Goal: Task Accomplishment & Management: Use online tool/utility

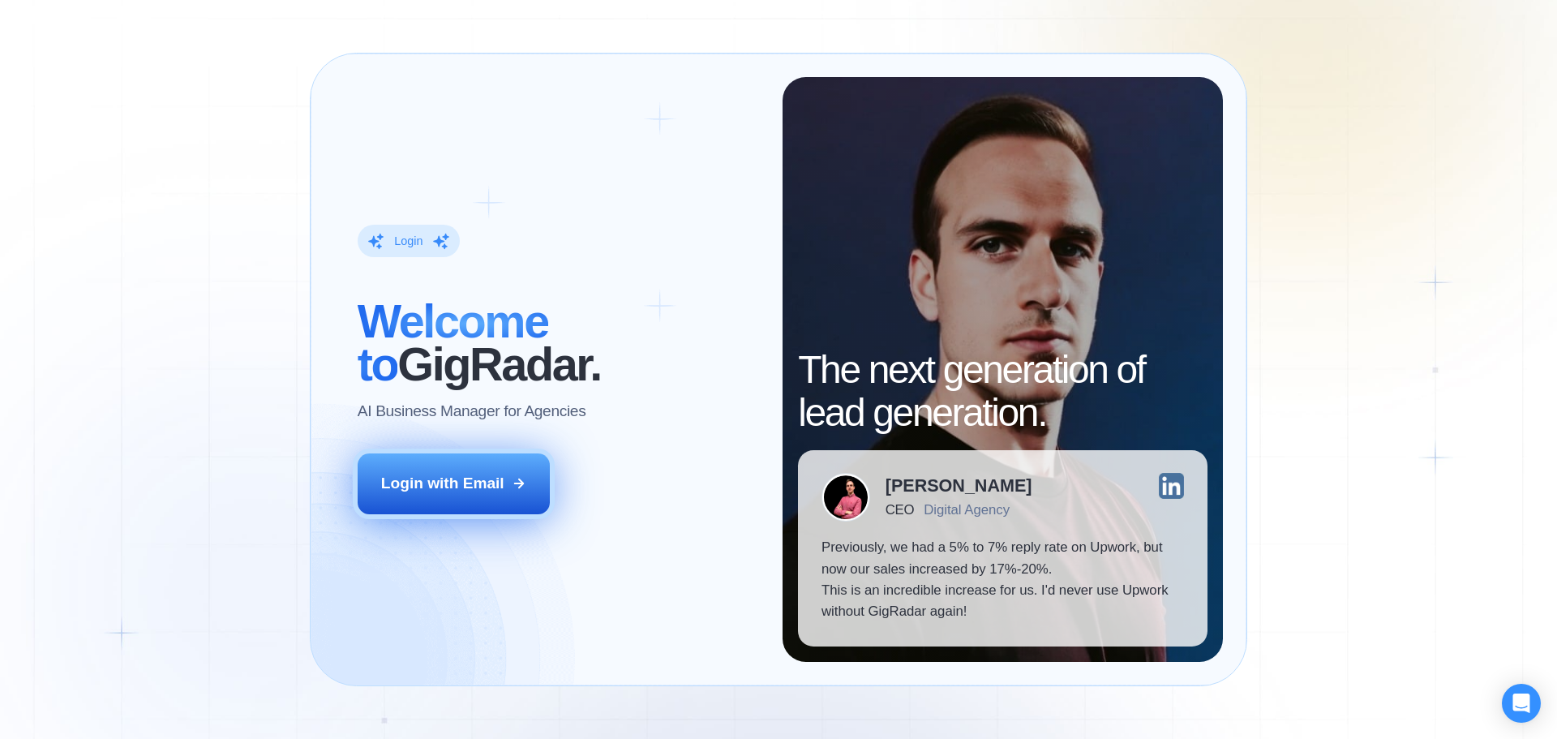
click at [426, 503] on button "Login with Email" at bounding box center [454, 483] width 193 height 60
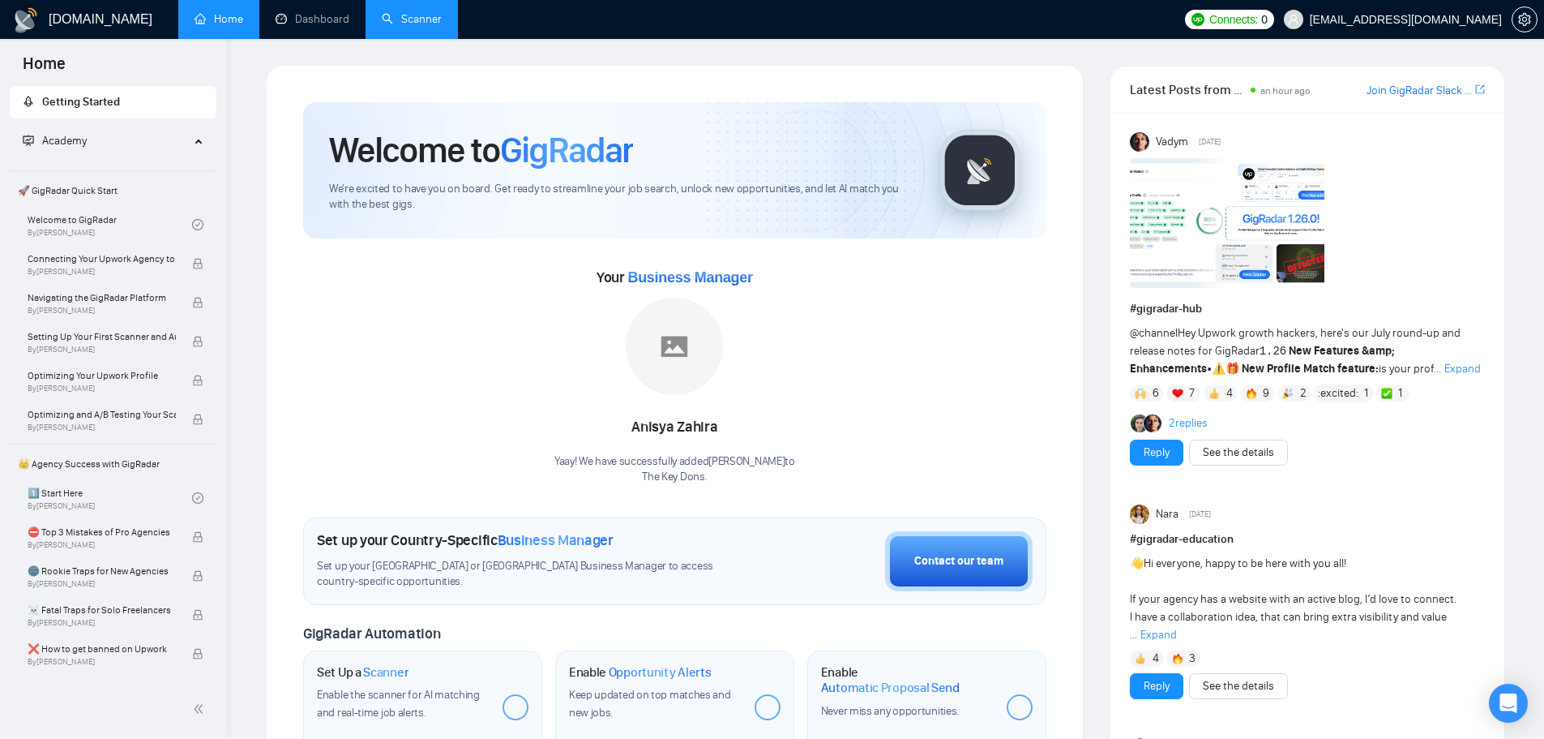
click at [423, 15] on link "Scanner" at bounding box center [412, 19] width 60 height 14
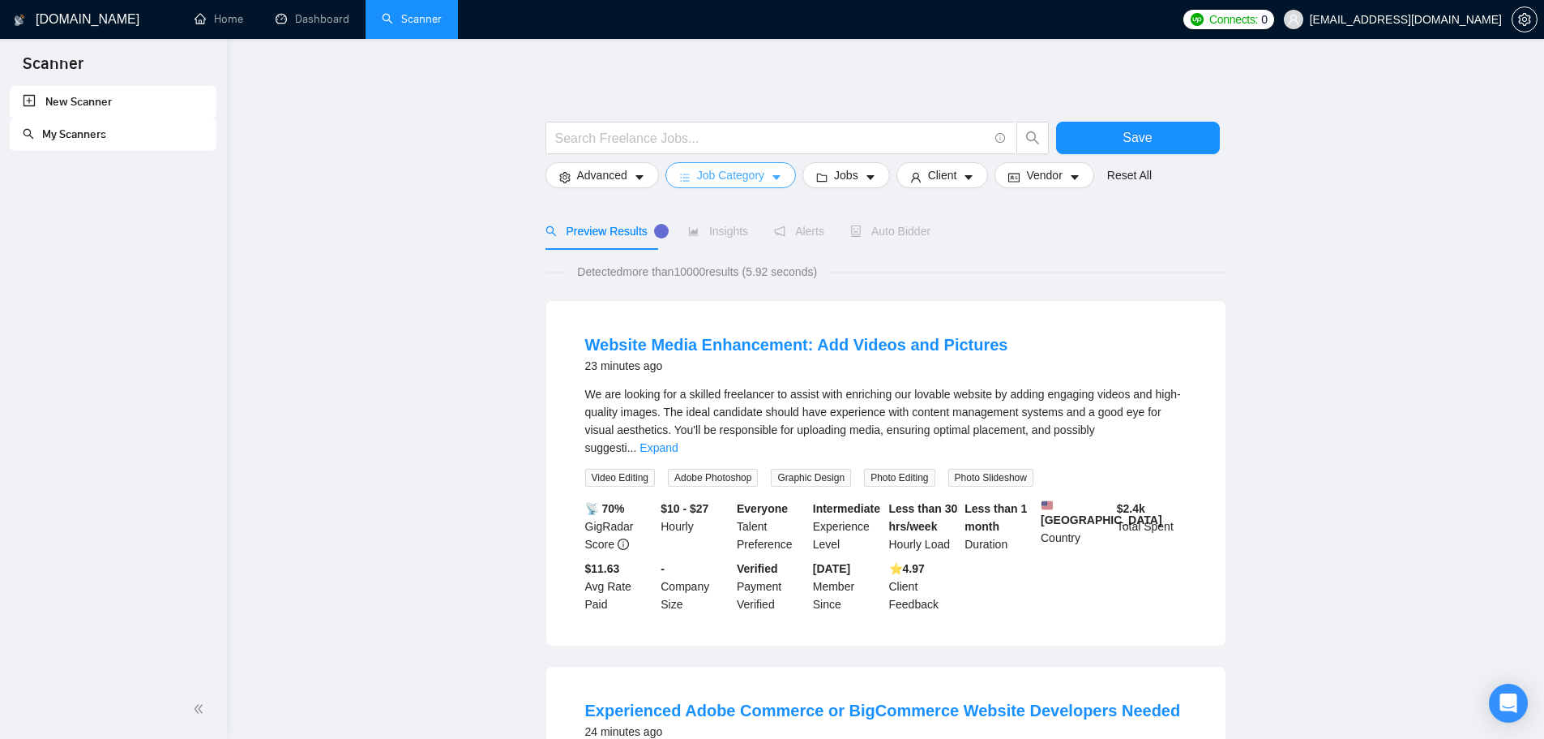
click at [730, 173] on span "Job Category" at bounding box center [730, 175] width 67 height 18
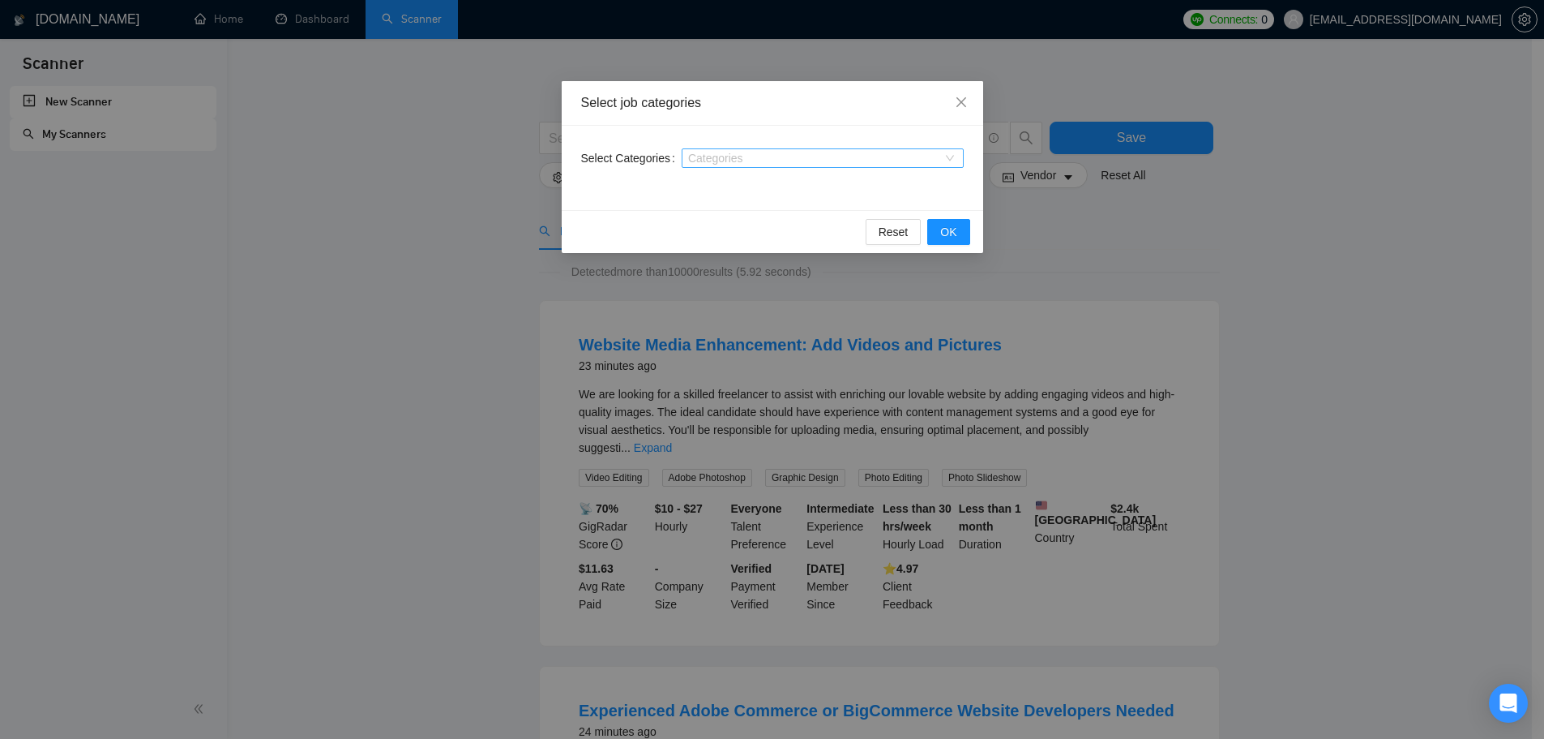
click at [700, 164] on div at bounding box center [815, 158] width 258 height 13
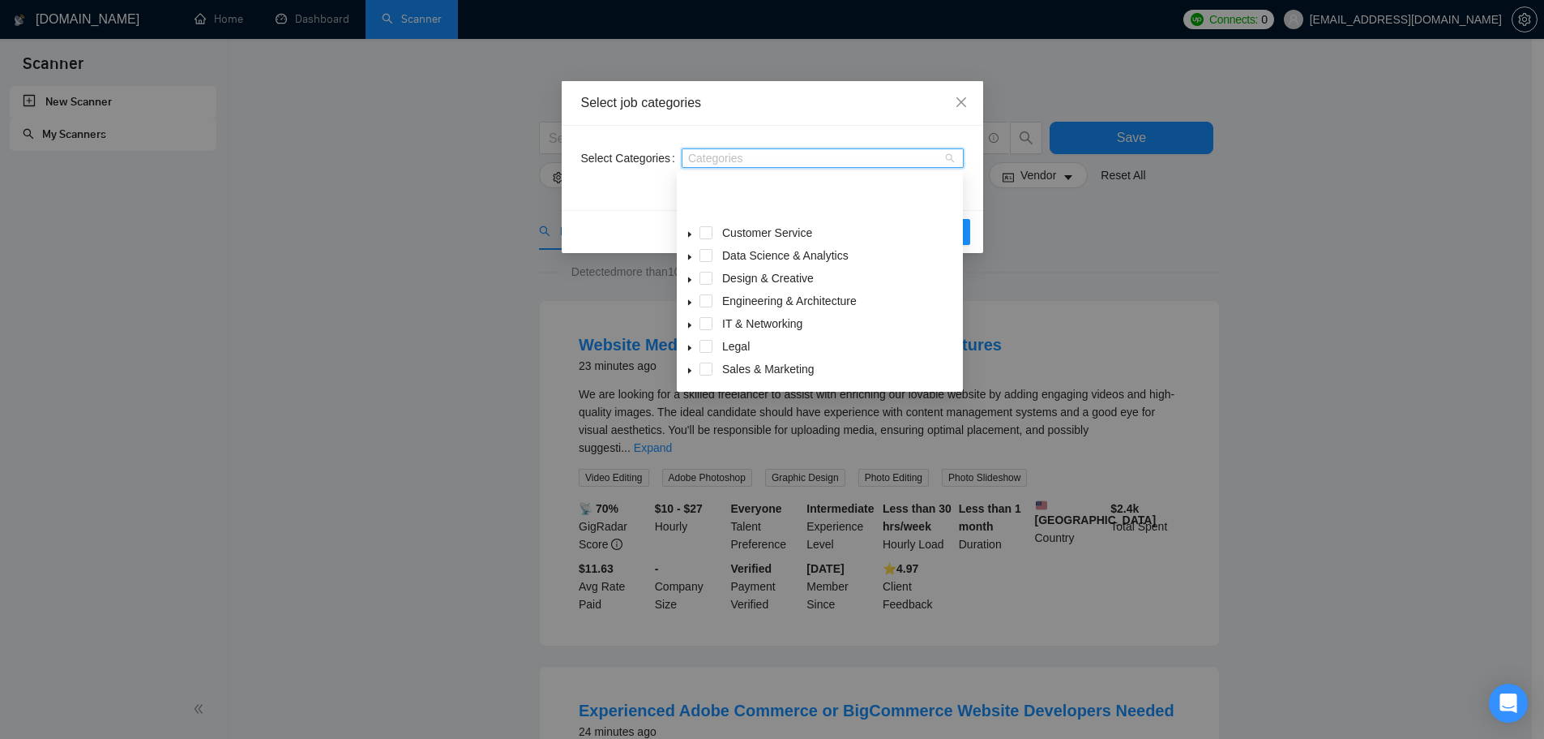
scroll to position [65, 0]
click at [422, 367] on div "Select job categories Select Categories Categories Reset OK" at bounding box center [772, 369] width 1544 height 739
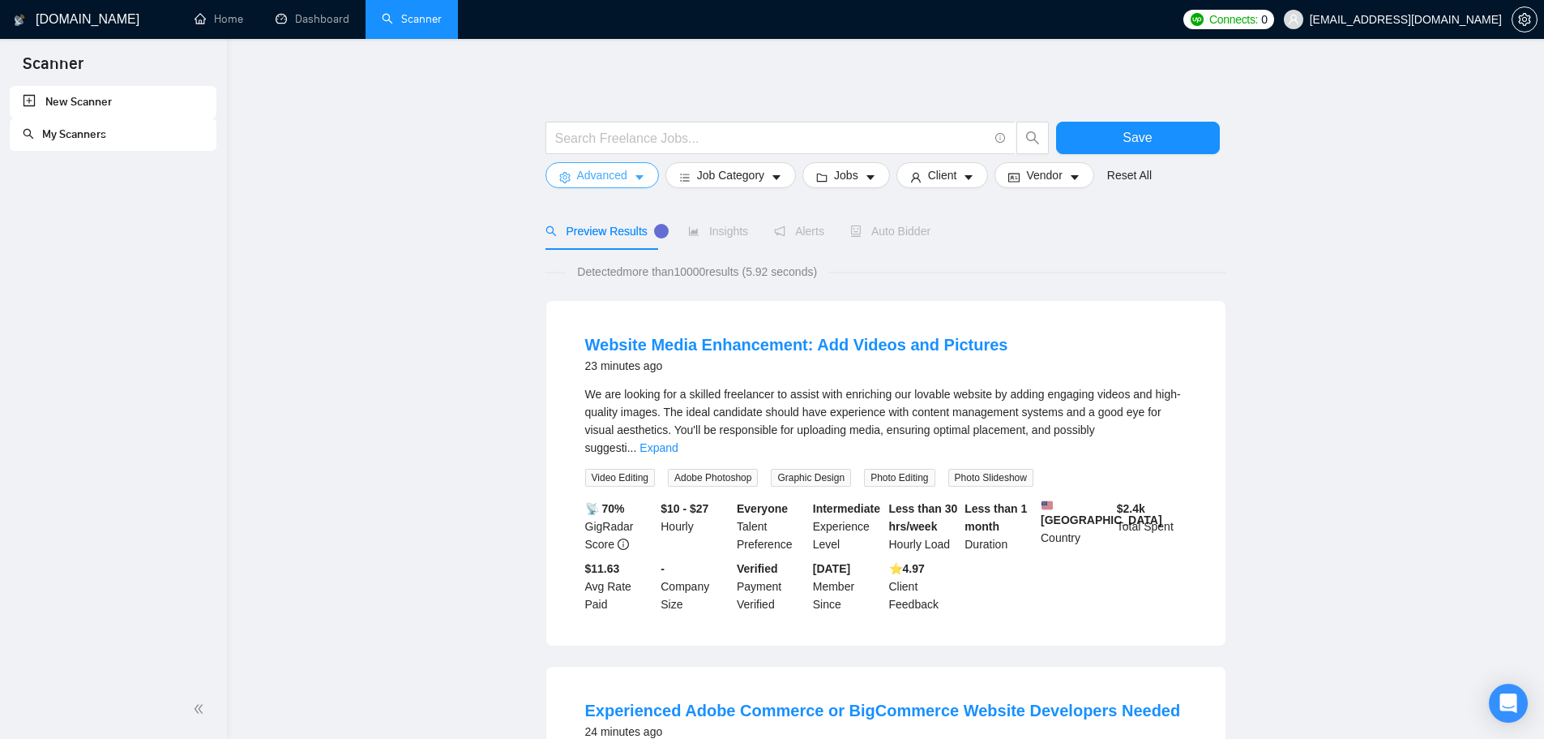
click at [638, 174] on icon "caret-down" at bounding box center [639, 177] width 11 height 11
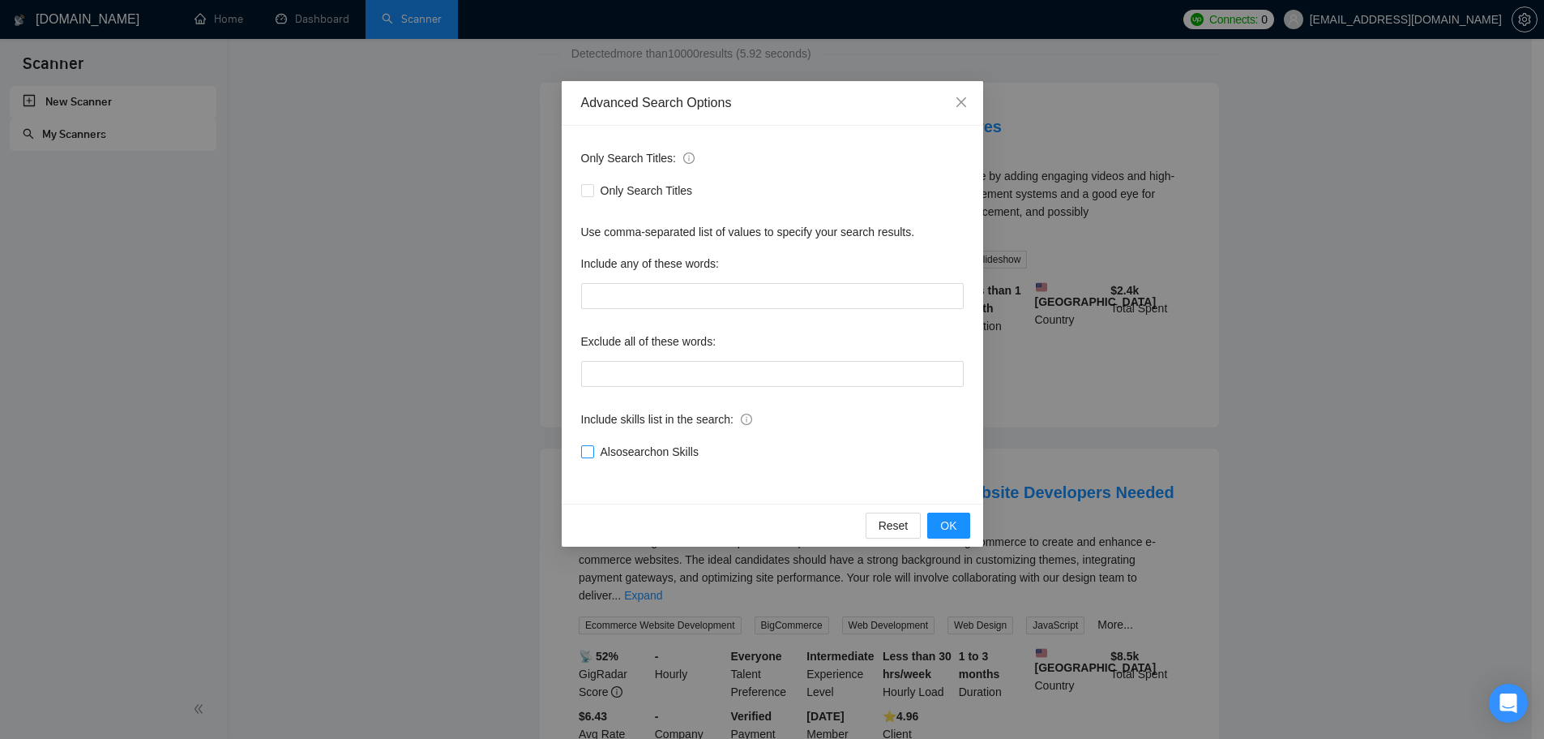
scroll to position [0, 0]
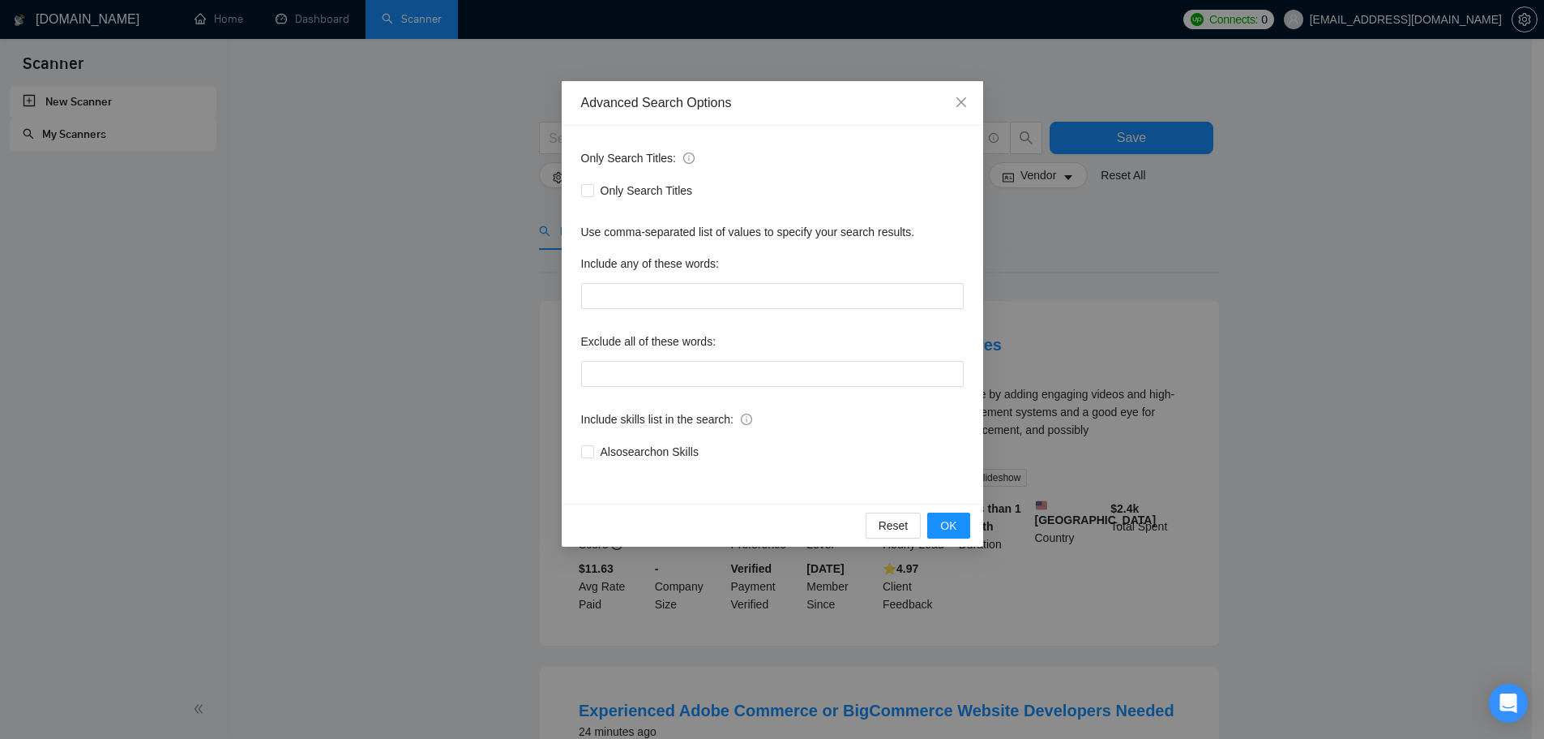
click at [418, 405] on div "Advanced Search Options Only Search Titles: Only Search Titles Use comma-separa…" at bounding box center [772, 369] width 1544 height 739
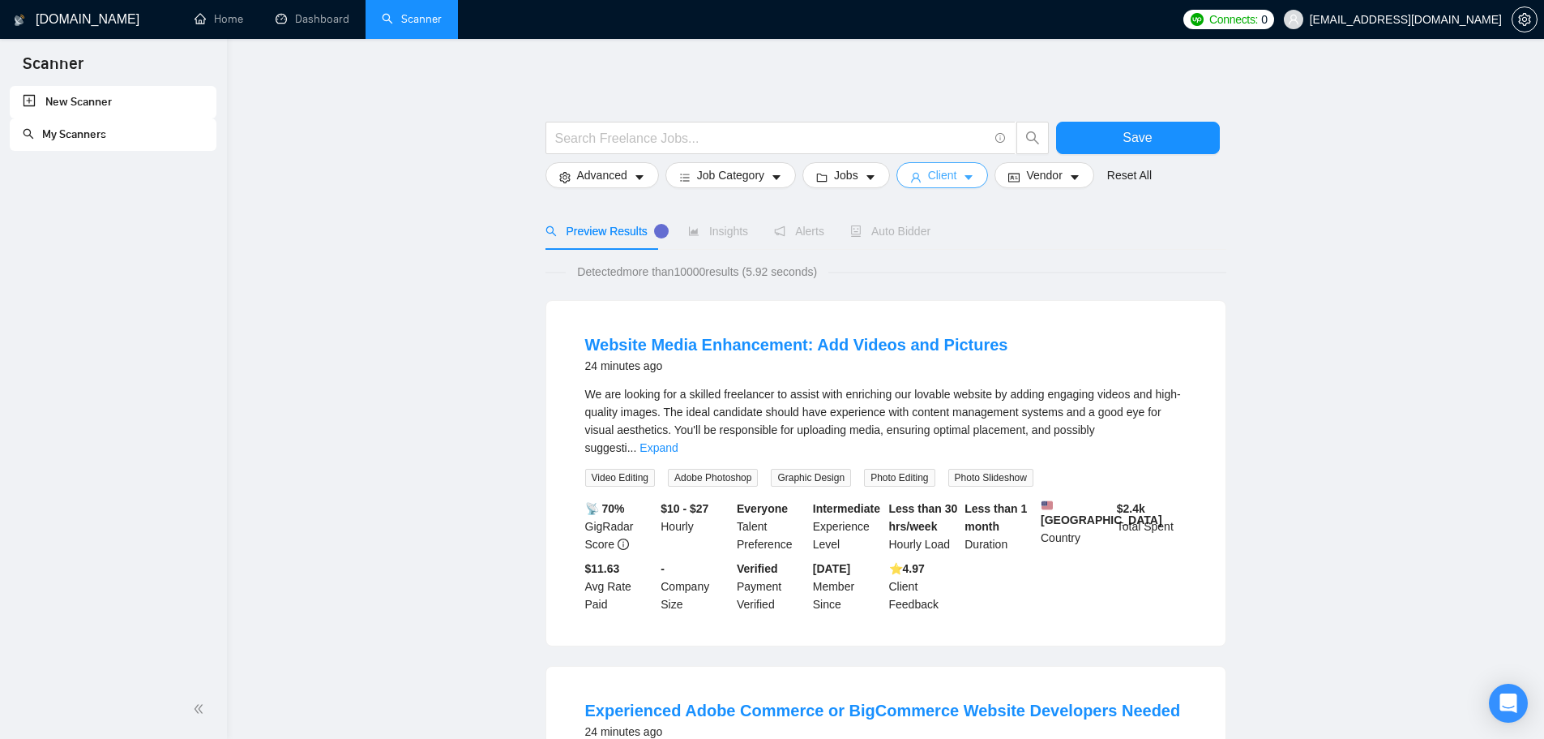
click at [937, 181] on span "Client" at bounding box center [942, 175] width 29 height 18
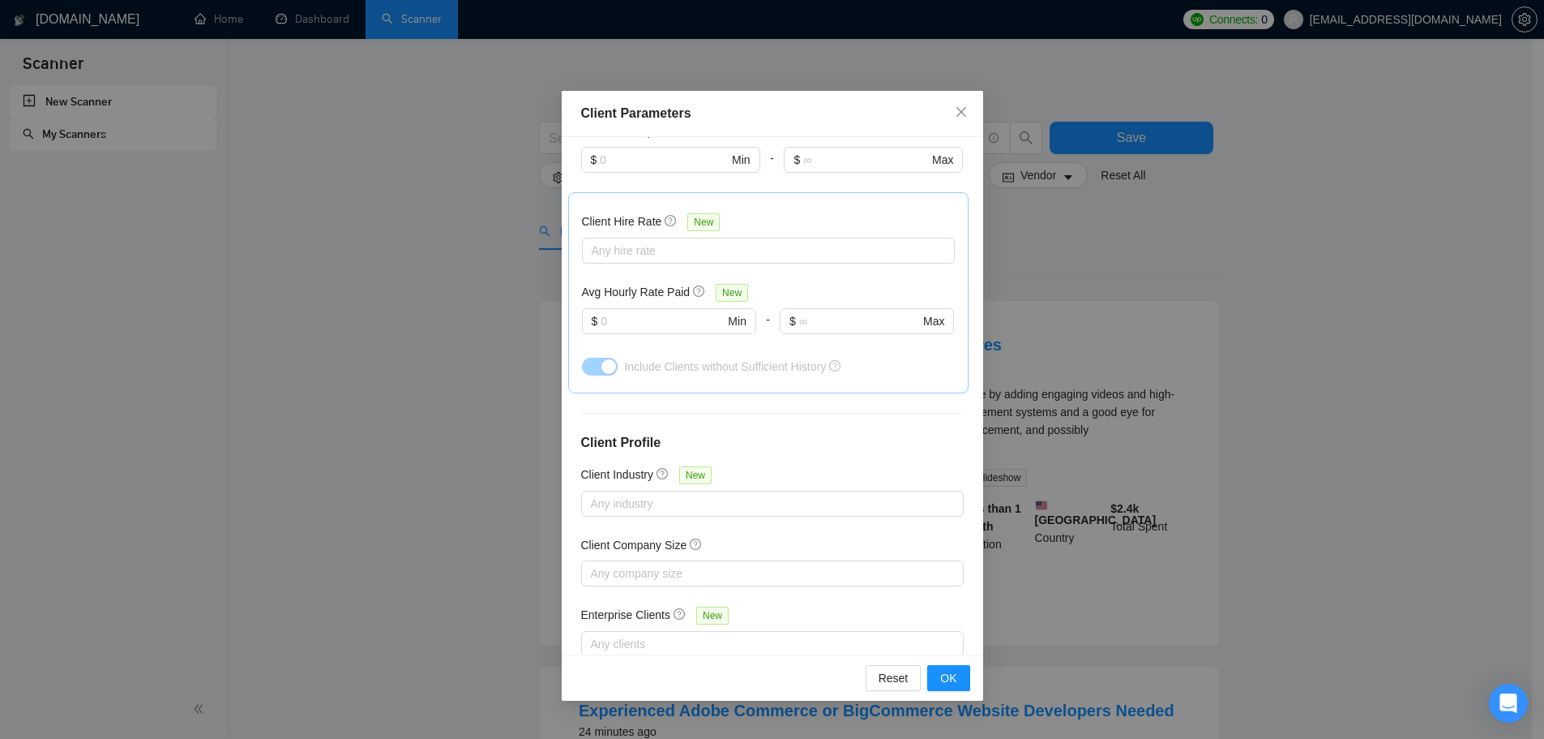
scroll to position [491, 0]
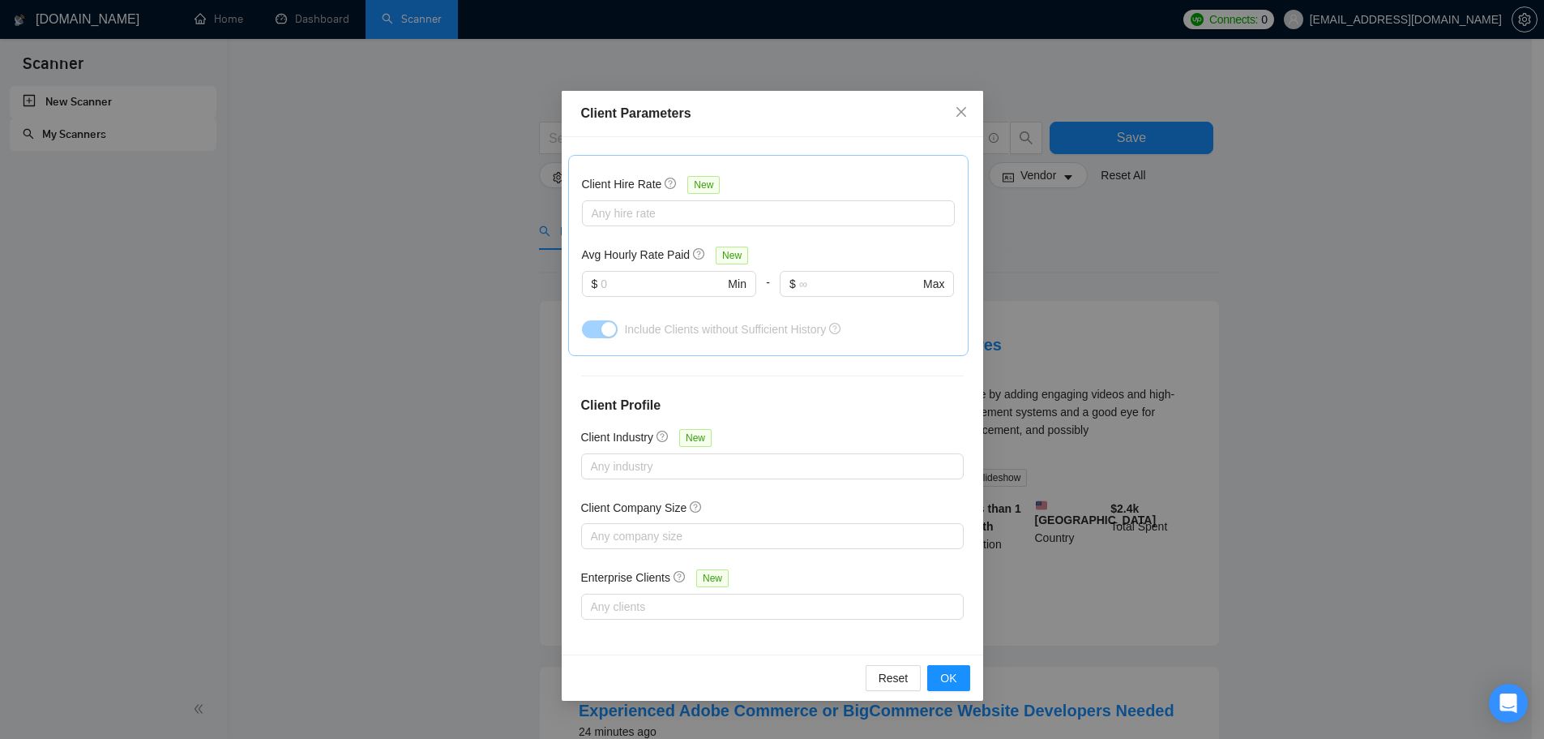
click at [359, 373] on div "Client Parameters Client Location Include Client Countries Select Exclude Clien…" at bounding box center [772, 369] width 1544 height 739
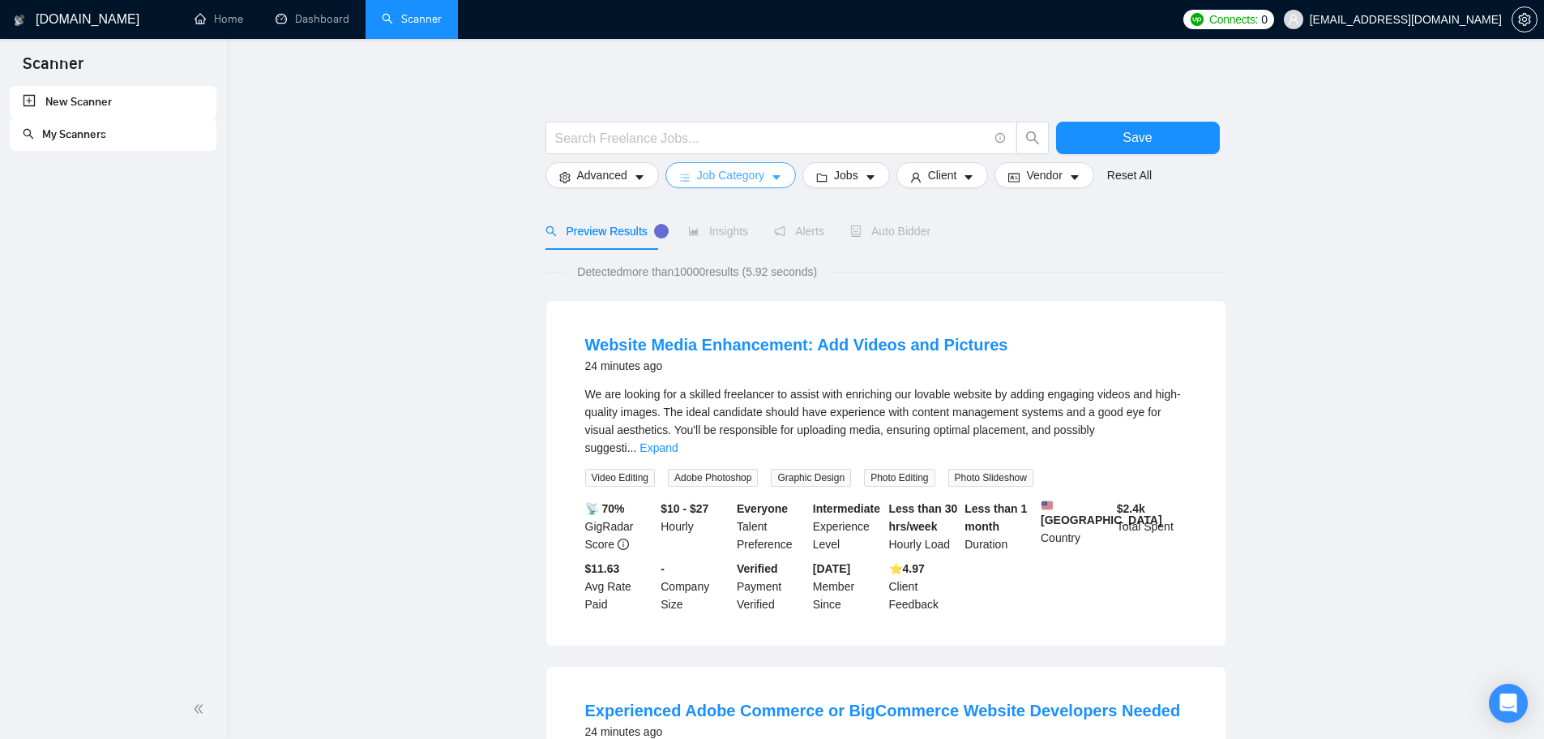
click at [718, 178] on span "Job Category" at bounding box center [730, 175] width 67 height 18
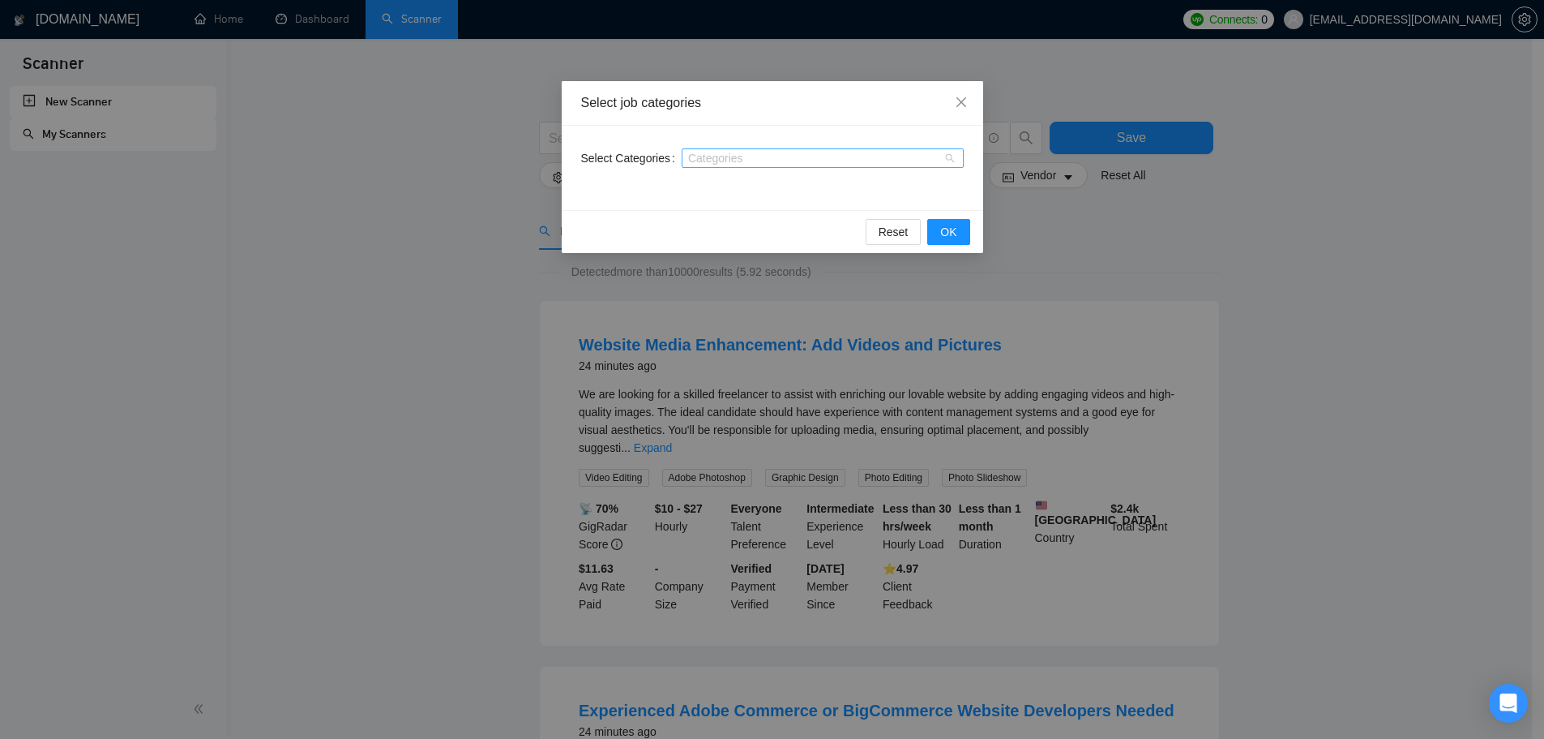
click at [746, 160] on div at bounding box center [815, 158] width 258 height 13
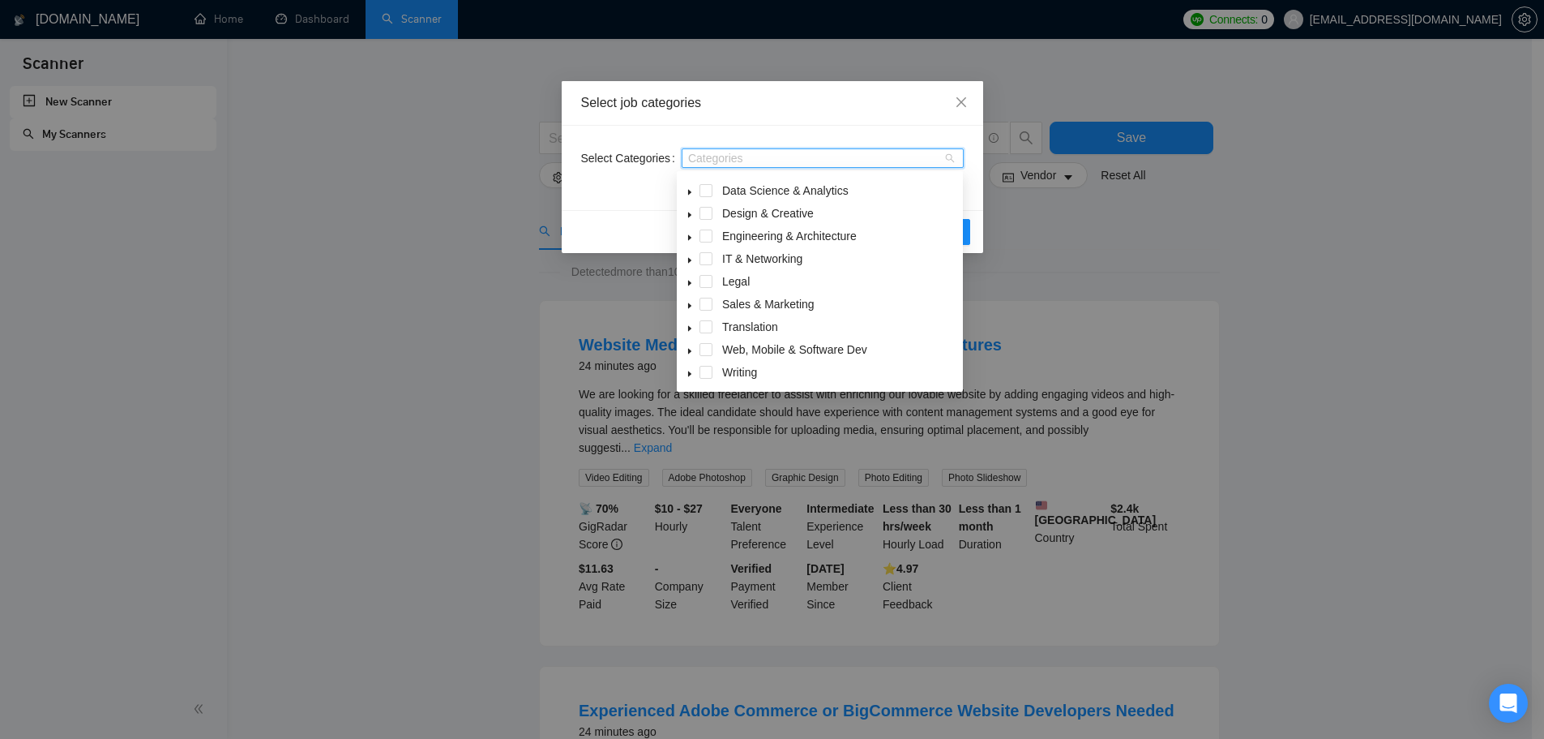
click at [419, 281] on div "Select job categories Select Categories Categories Reset OK" at bounding box center [772, 369] width 1544 height 739
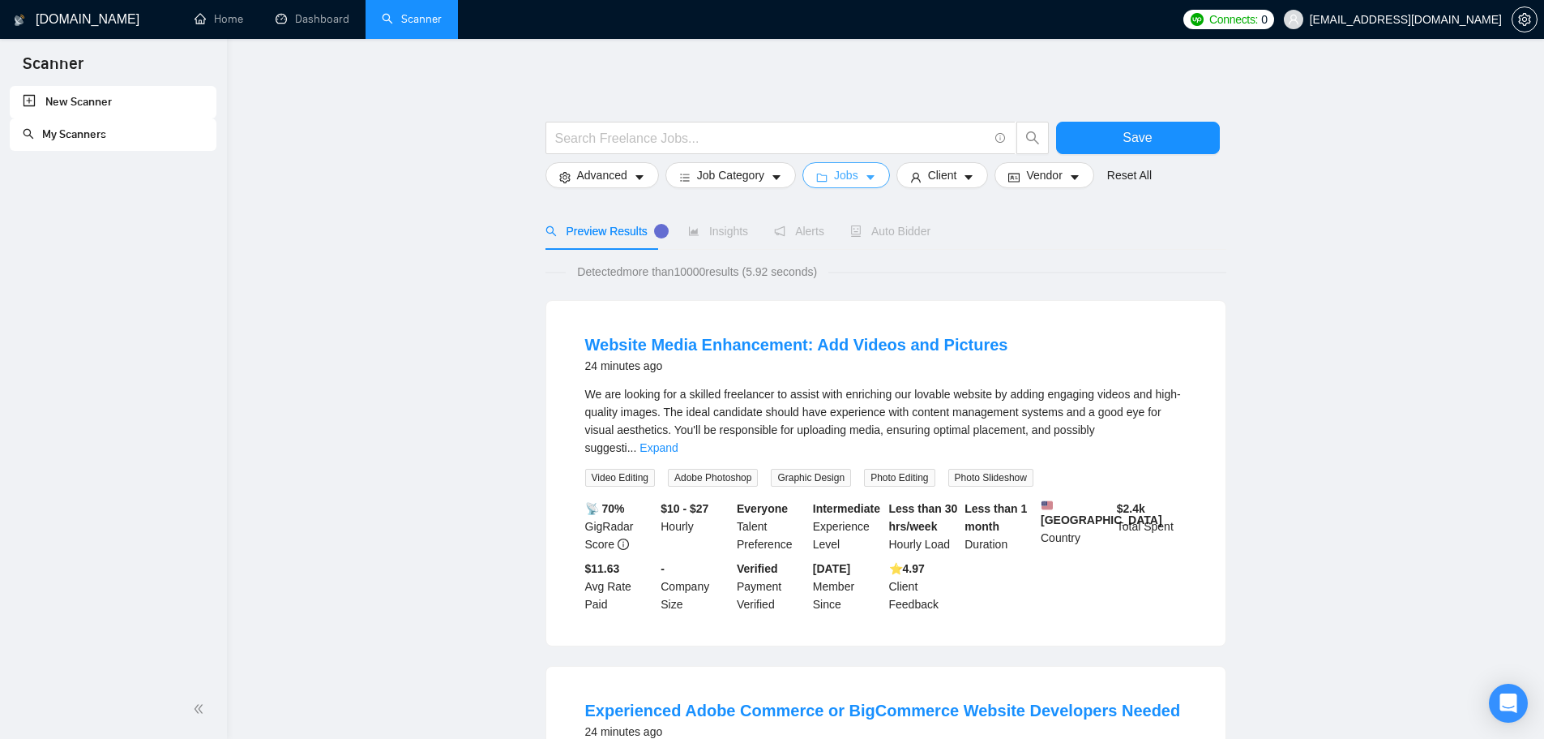
click at [846, 176] on span "Jobs" at bounding box center [846, 175] width 24 height 18
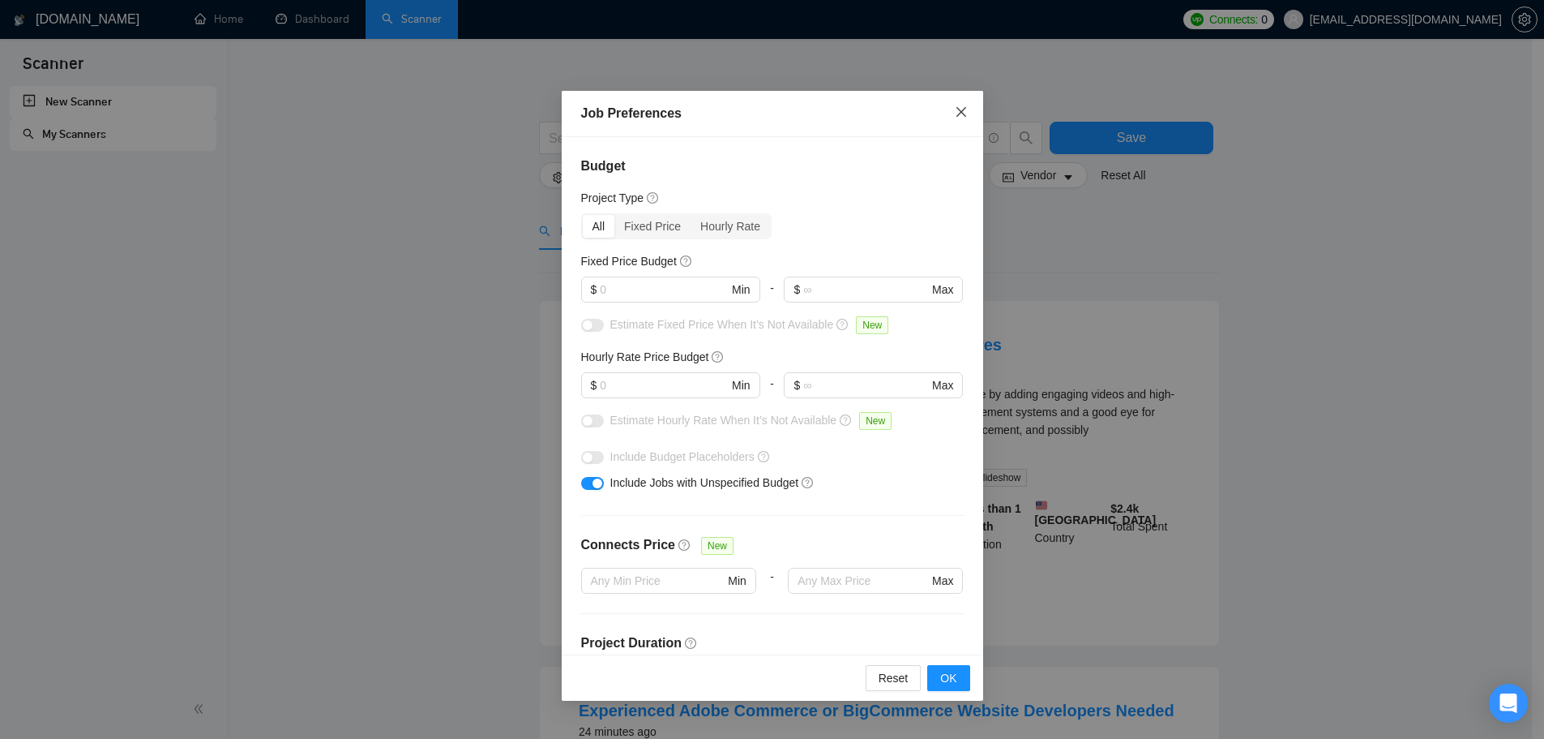
click at [958, 104] on span "Close" at bounding box center [962, 113] width 44 height 44
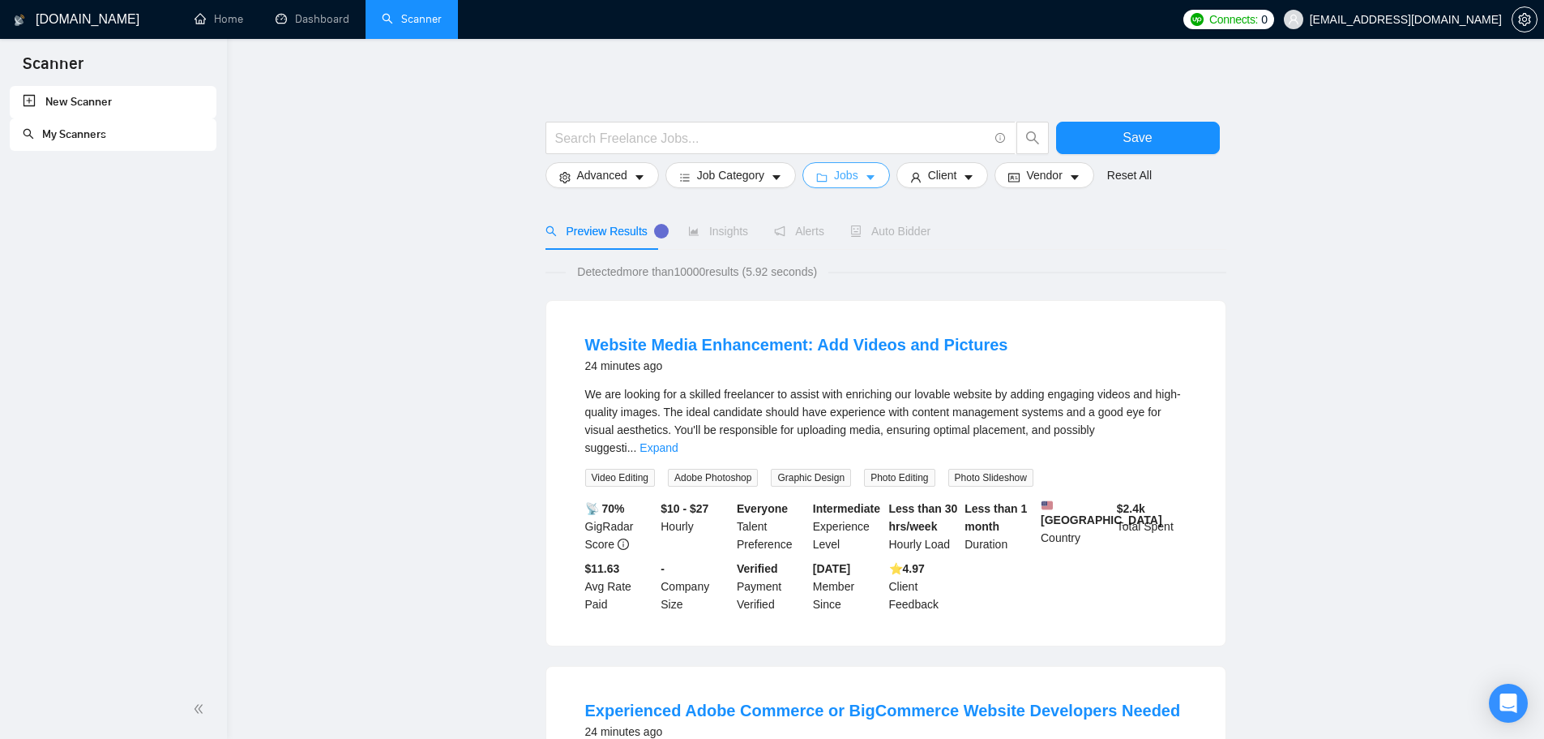
click at [838, 181] on span "Jobs" at bounding box center [846, 175] width 24 height 18
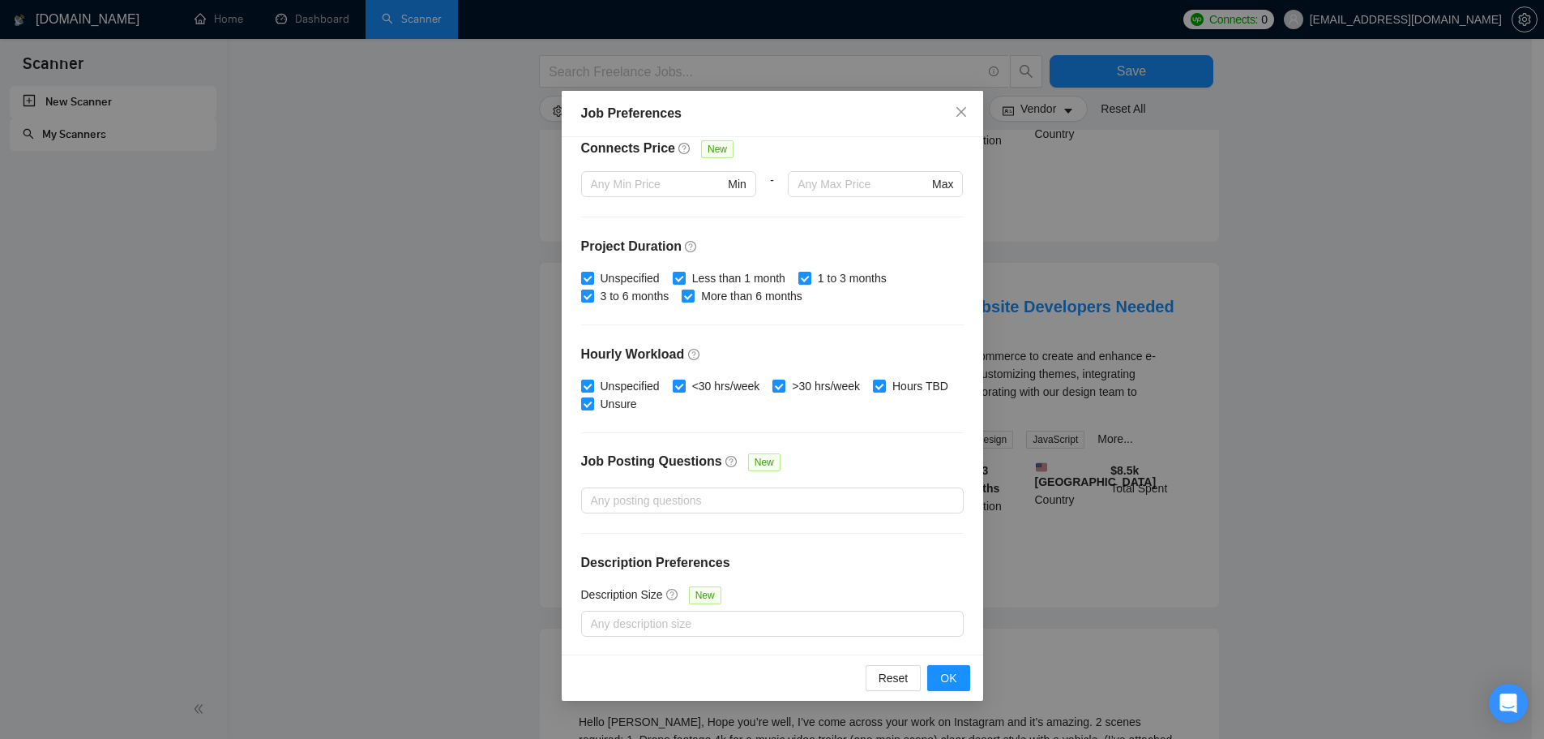
scroll to position [405, 0]
click at [414, 399] on div "Job Preferences Budget Project Type All Fixed Price Hourly Rate Fixed Price Bud…" at bounding box center [772, 369] width 1544 height 739
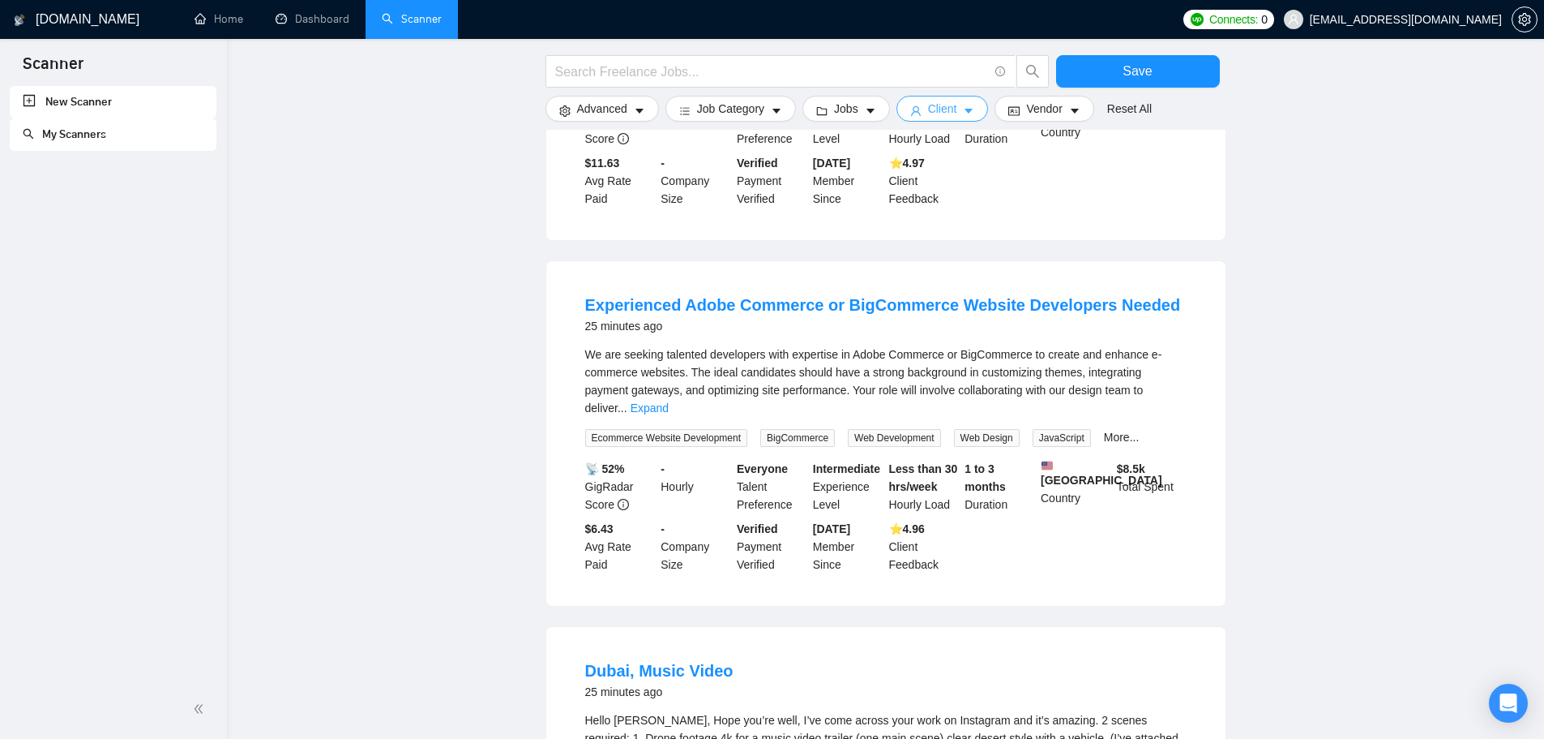
click at [963, 107] on icon "caret-down" at bounding box center [968, 110] width 11 height 11
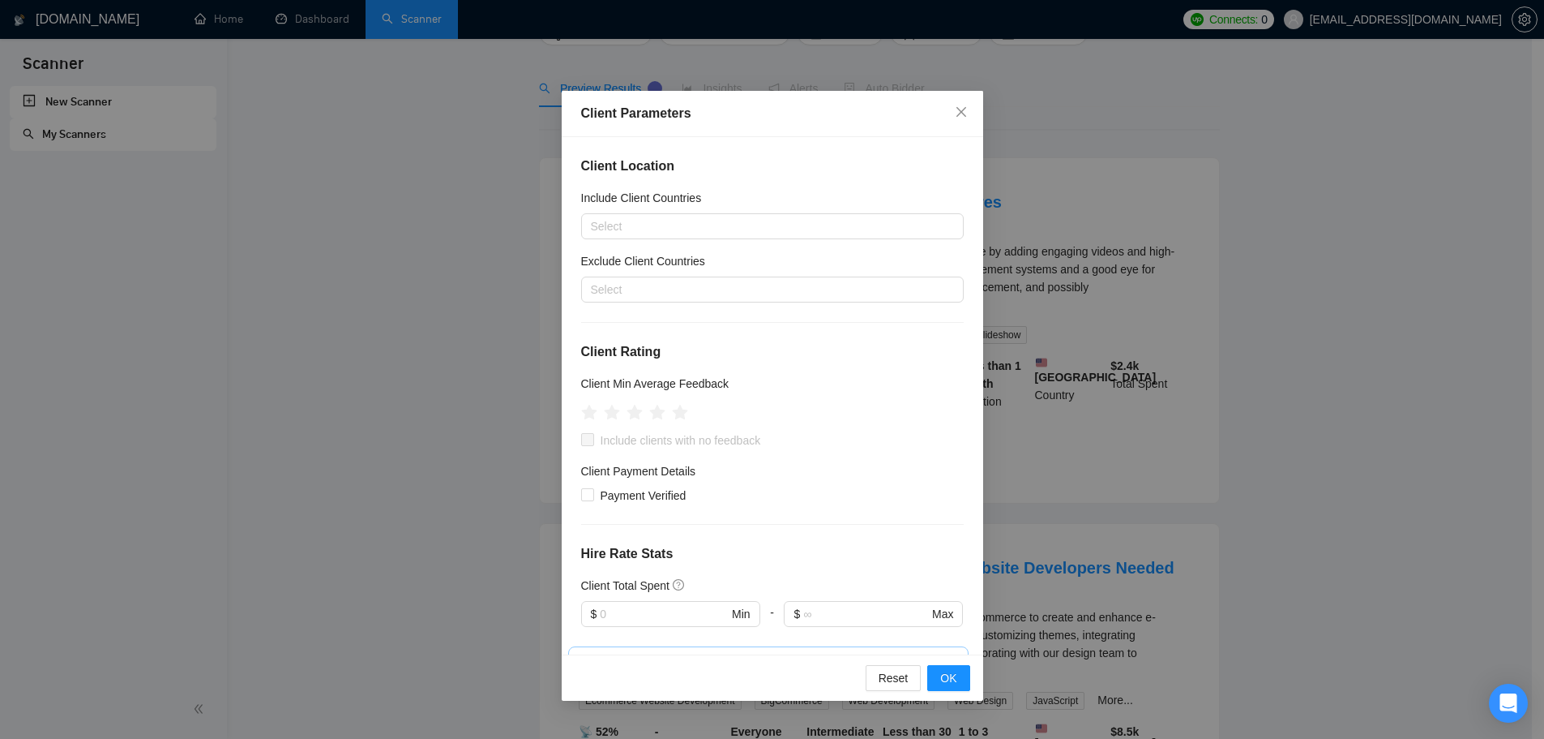
scroll to position [0, 0]
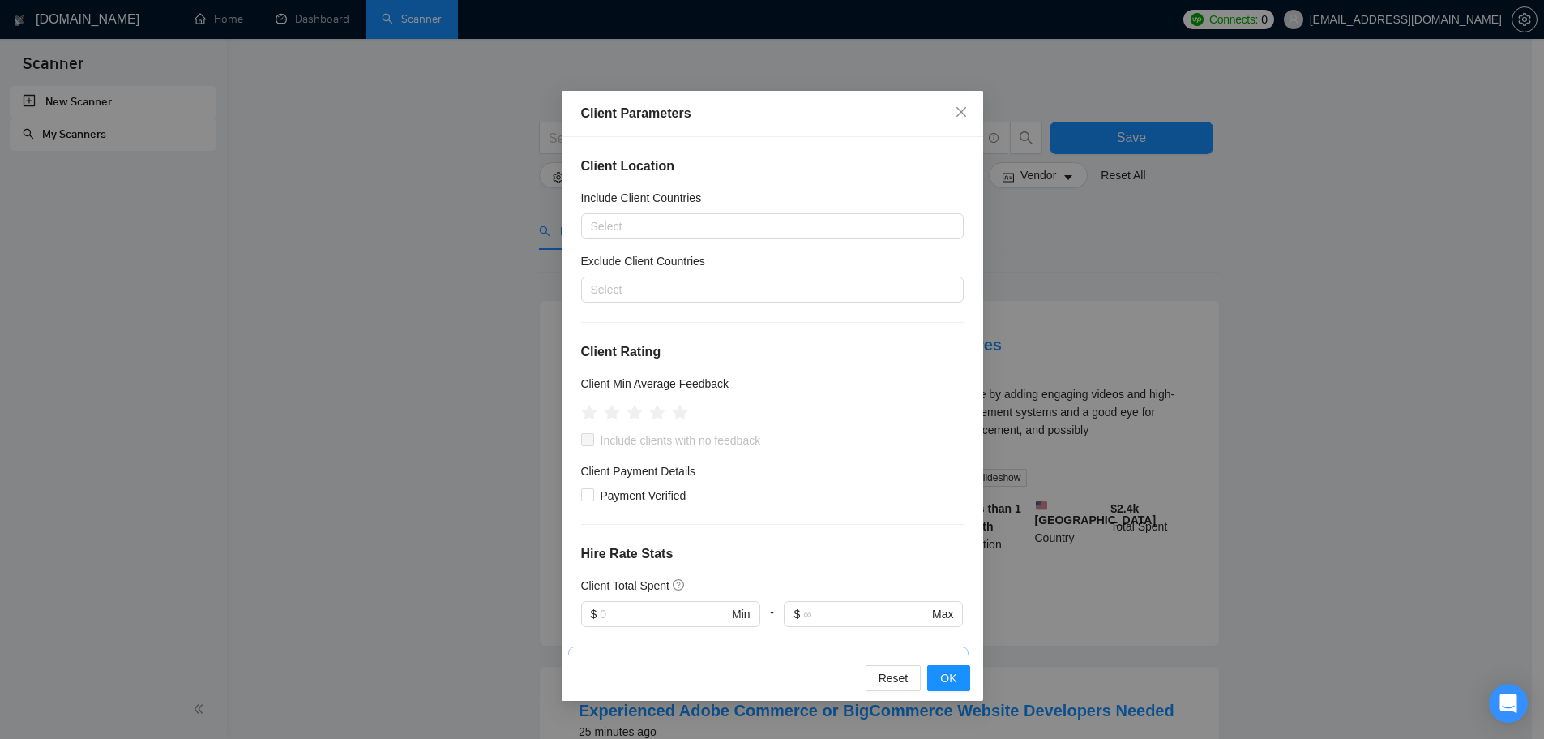
click at [345, 303] on div "Client Parameters Client Location Include Client Countries Select Exclude Clien…" at bounding box center [772, 369] width 1544 height 739
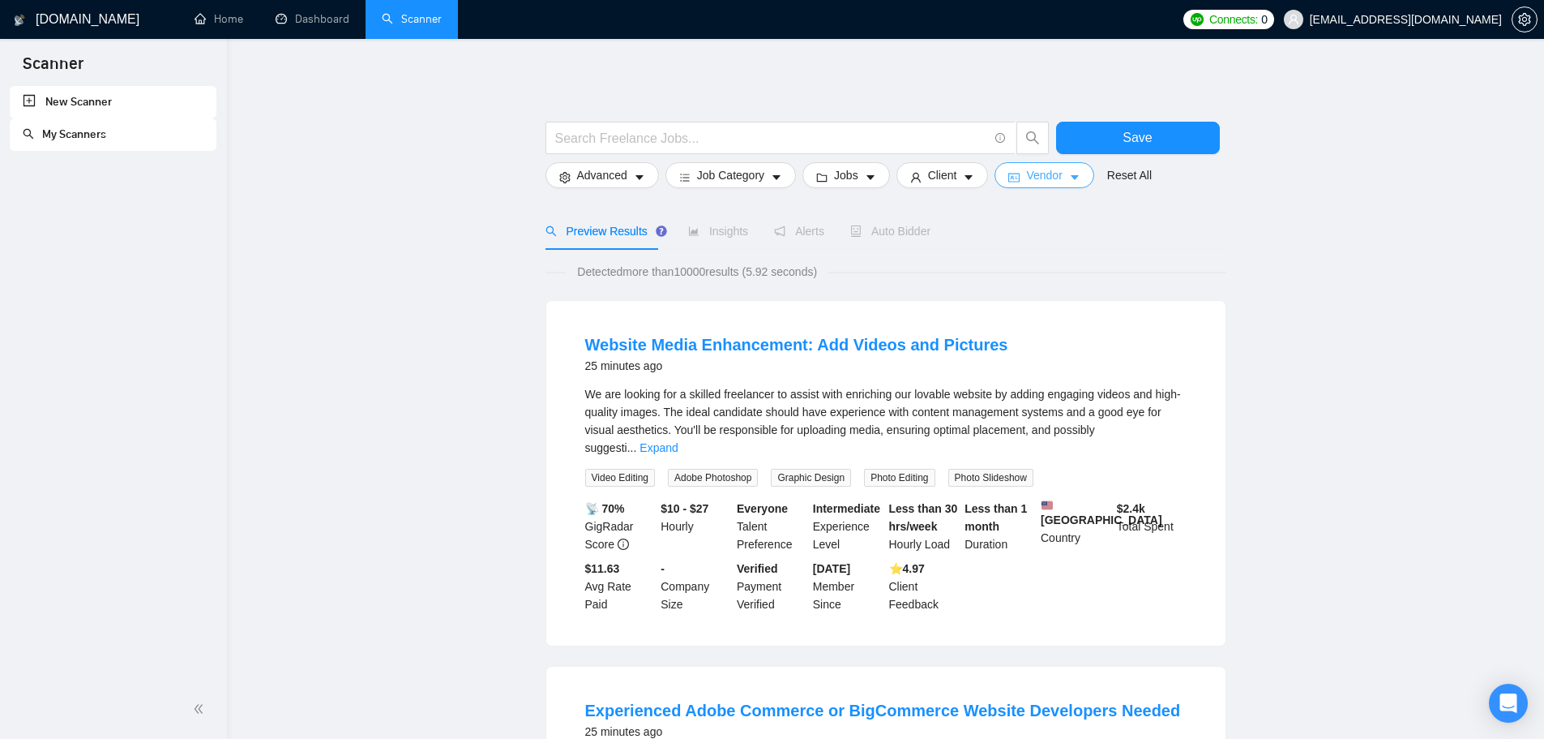
click at [1075, 174] on icon "caret-down" at bounding box center [1074, 177] width 11 height 11
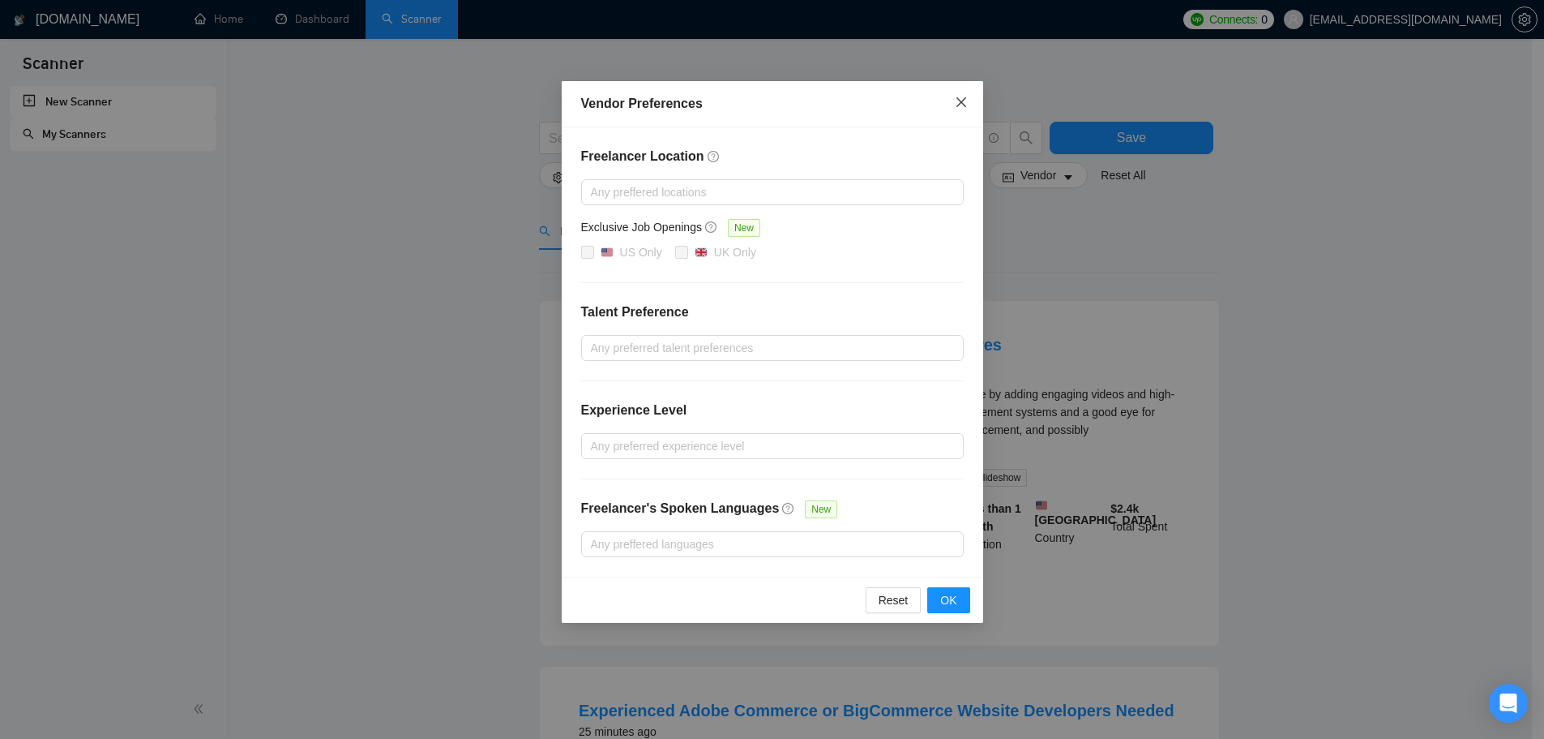
click at [959, 94] on span "Close" at bounding box center [962, 103] width 44 height 44
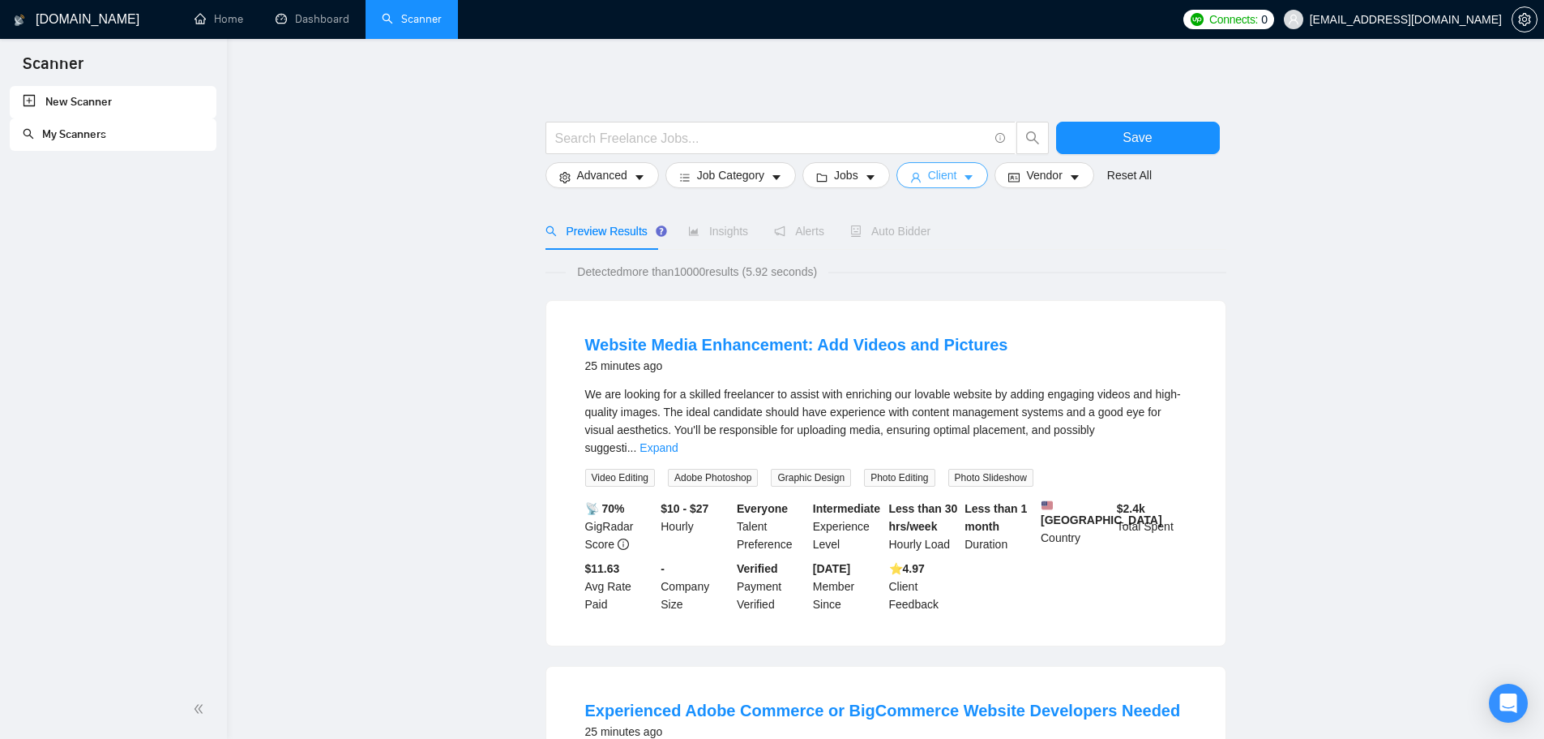
click at [928, 163] on button "Client" at bounding box center [943, 175] width 92 height 26
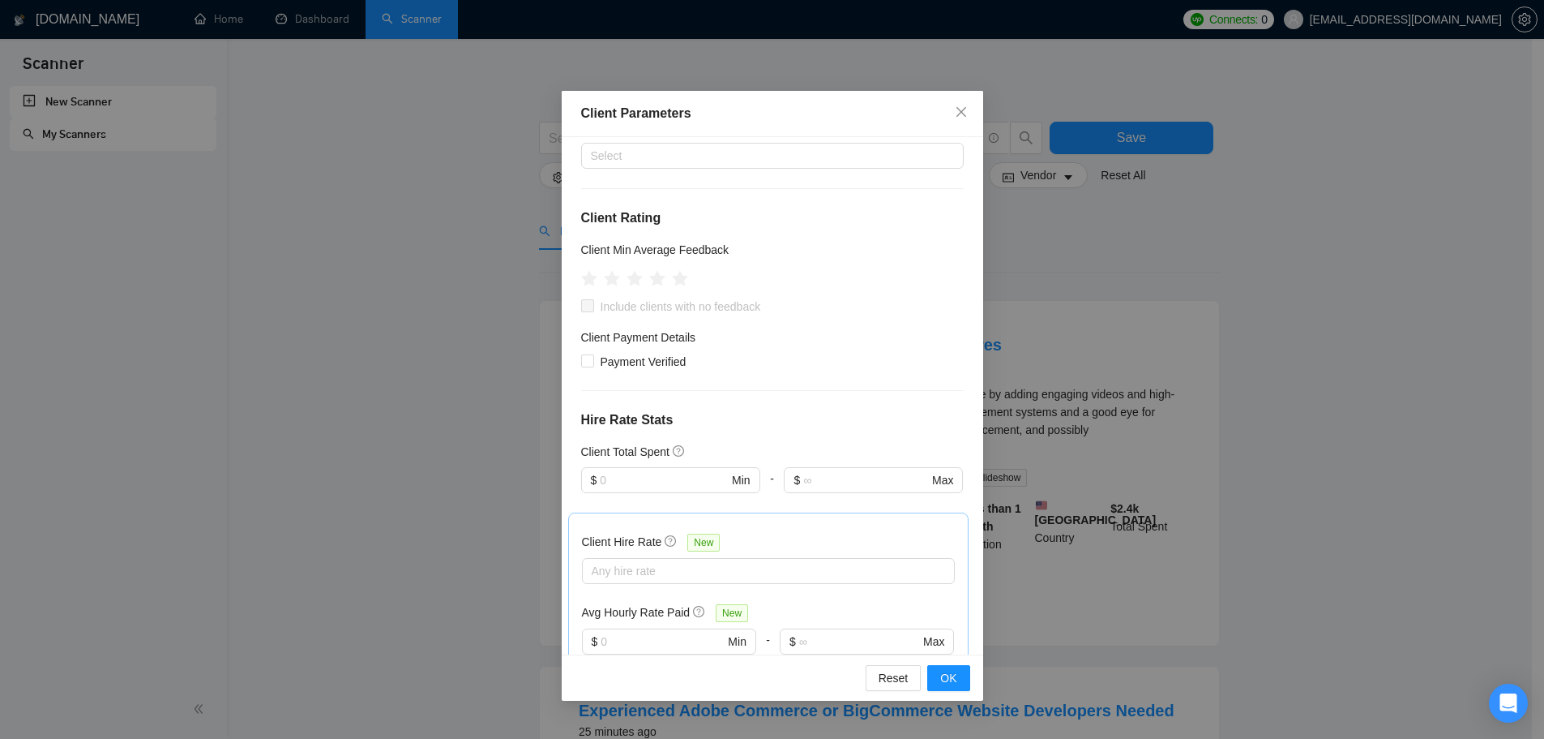
scroll to position [162, 0]
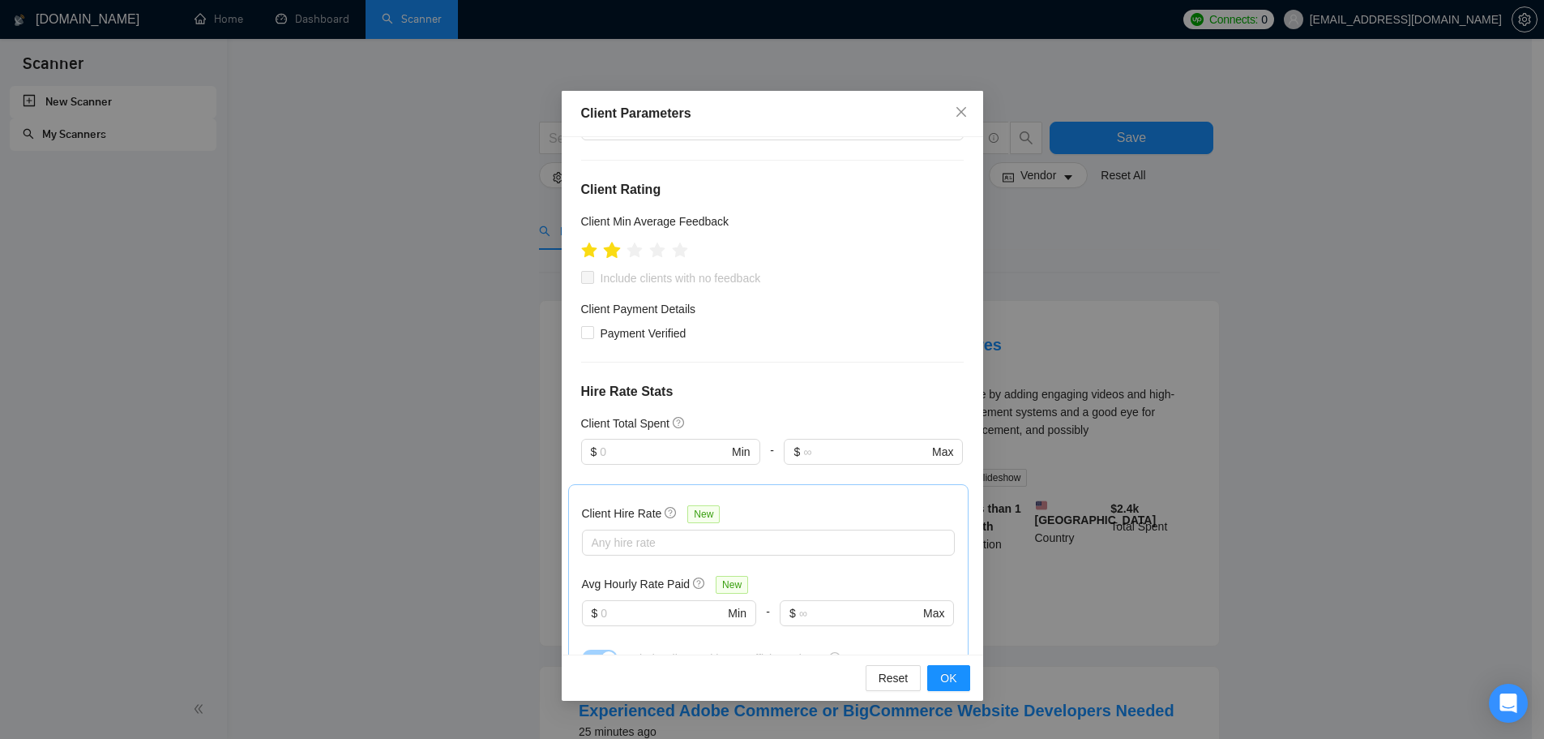
click at [619, 245] on icon "star" at bounding box center [612, 251] width 18 height 18
click at [610, 252] on icon "star" at bounding box center [611, 250] width 17 height 16
click at [586, 255] on icon "star" at bounding box center [588, 250] width 17 height 16
click at [573, 255] on div "Client Location Include Client Countries Select Exclude Client Countries Select…" at bounding box center [773, 395] width 422 height 517
click at [530, 283] on div "Client Parameters Client Location Include Client Countries Select Exclude Clien…" at bounding box center [772, 369] width 1544 height 739
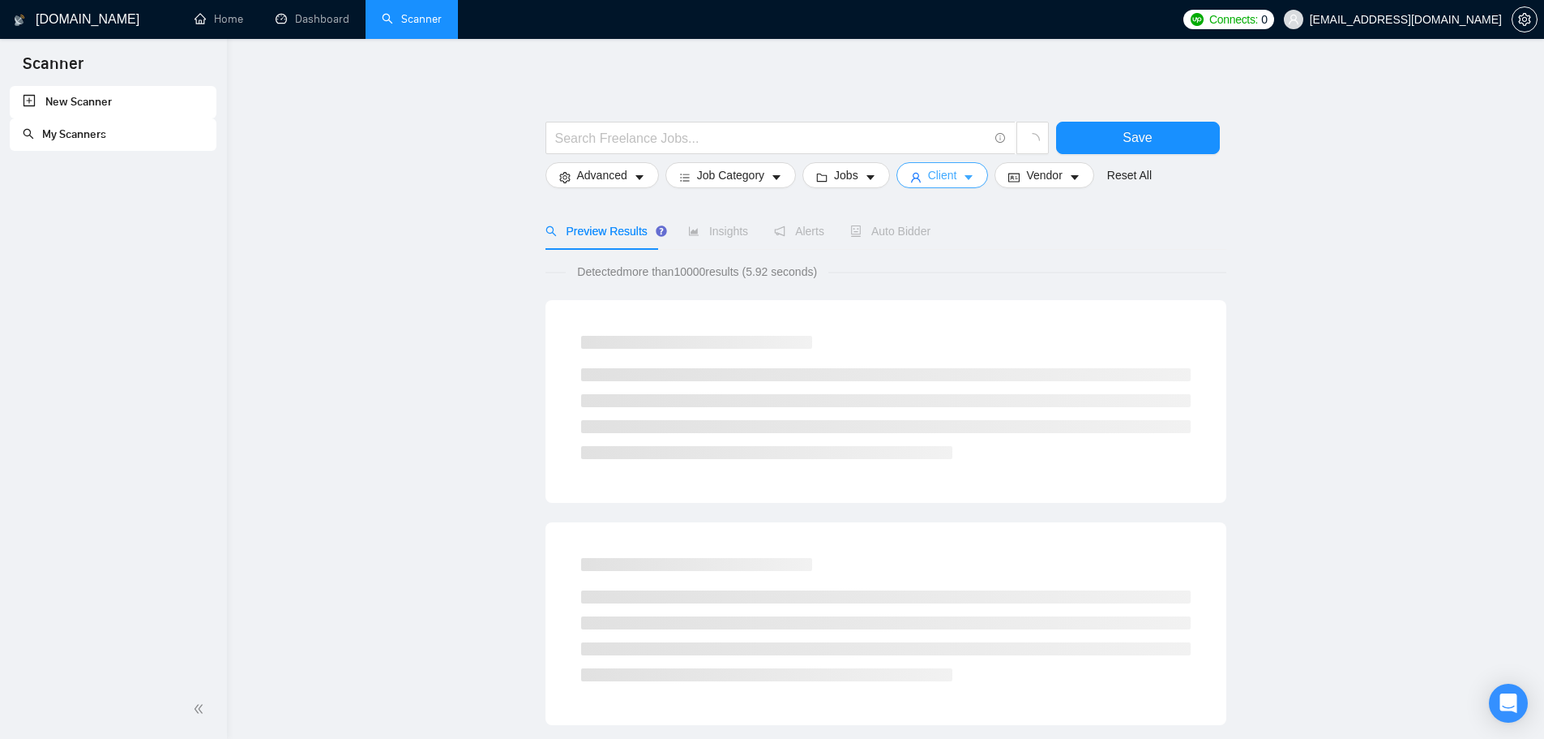
click at [938, 179] on span "Client" at bounding box center [942, 175] width 29 height 18
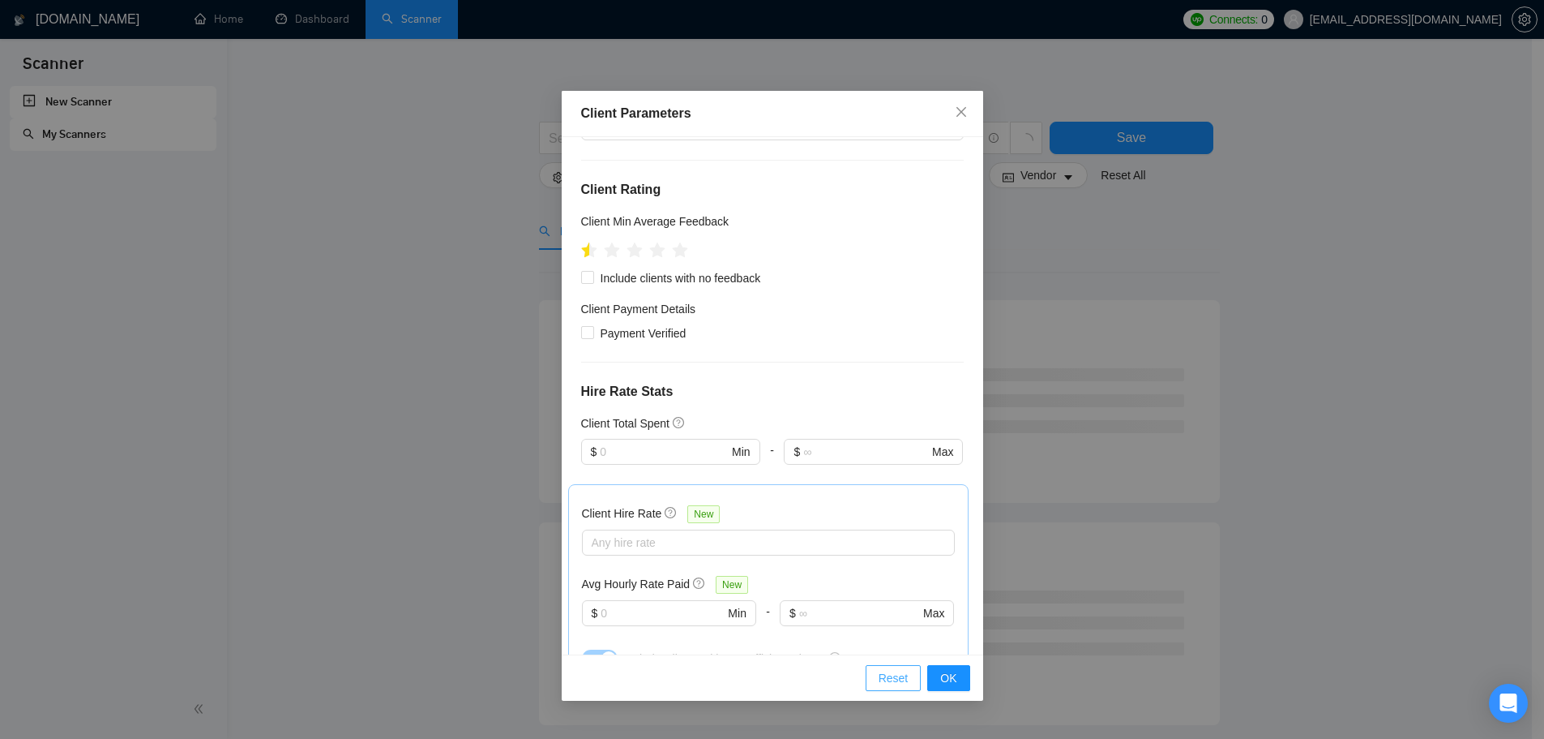
click at [881, 683] on button "Reset" at bounding box center [894, 678] width 56 height 26
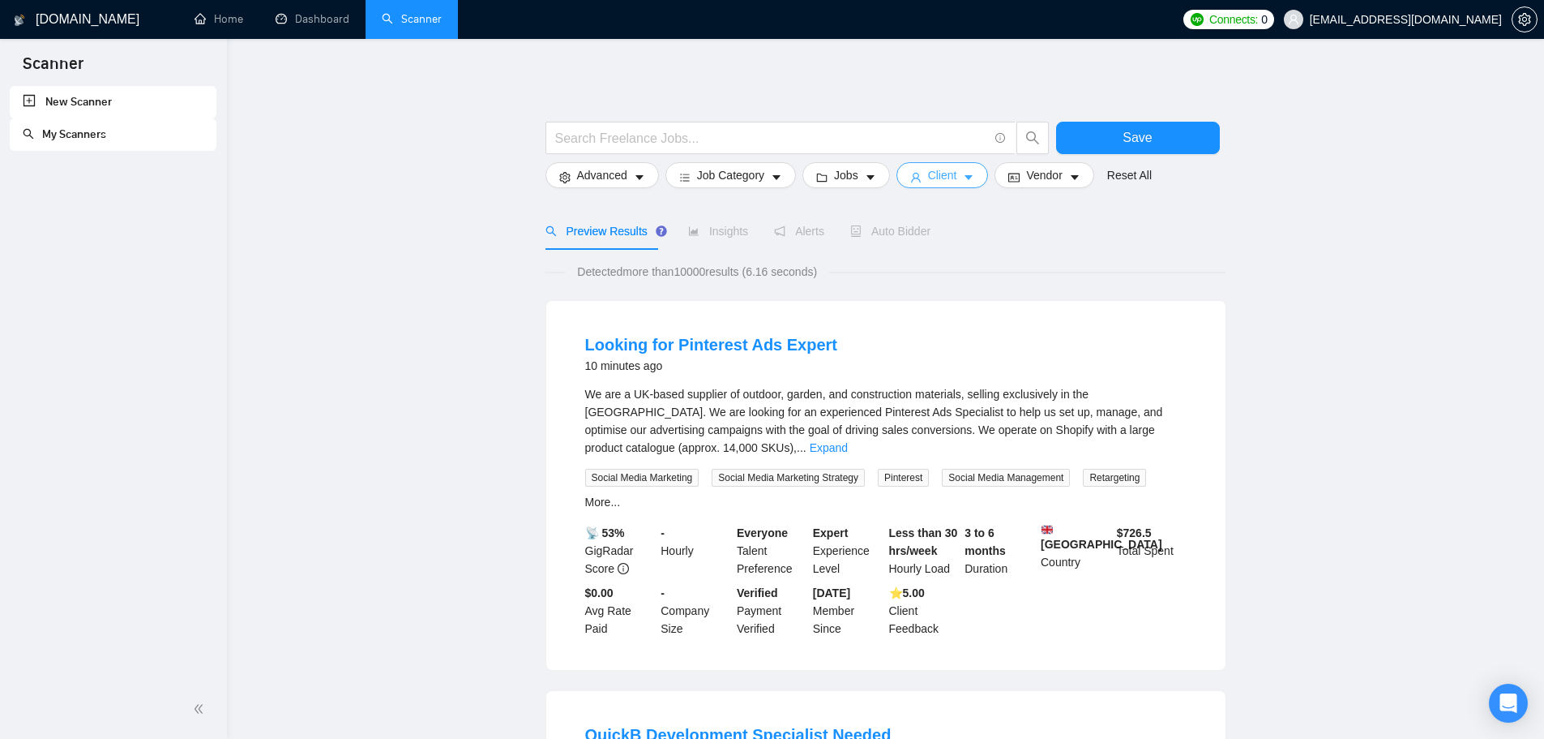
click at [951, 182] on span "Client" at bounding box center [942, 175] width 29 height 18
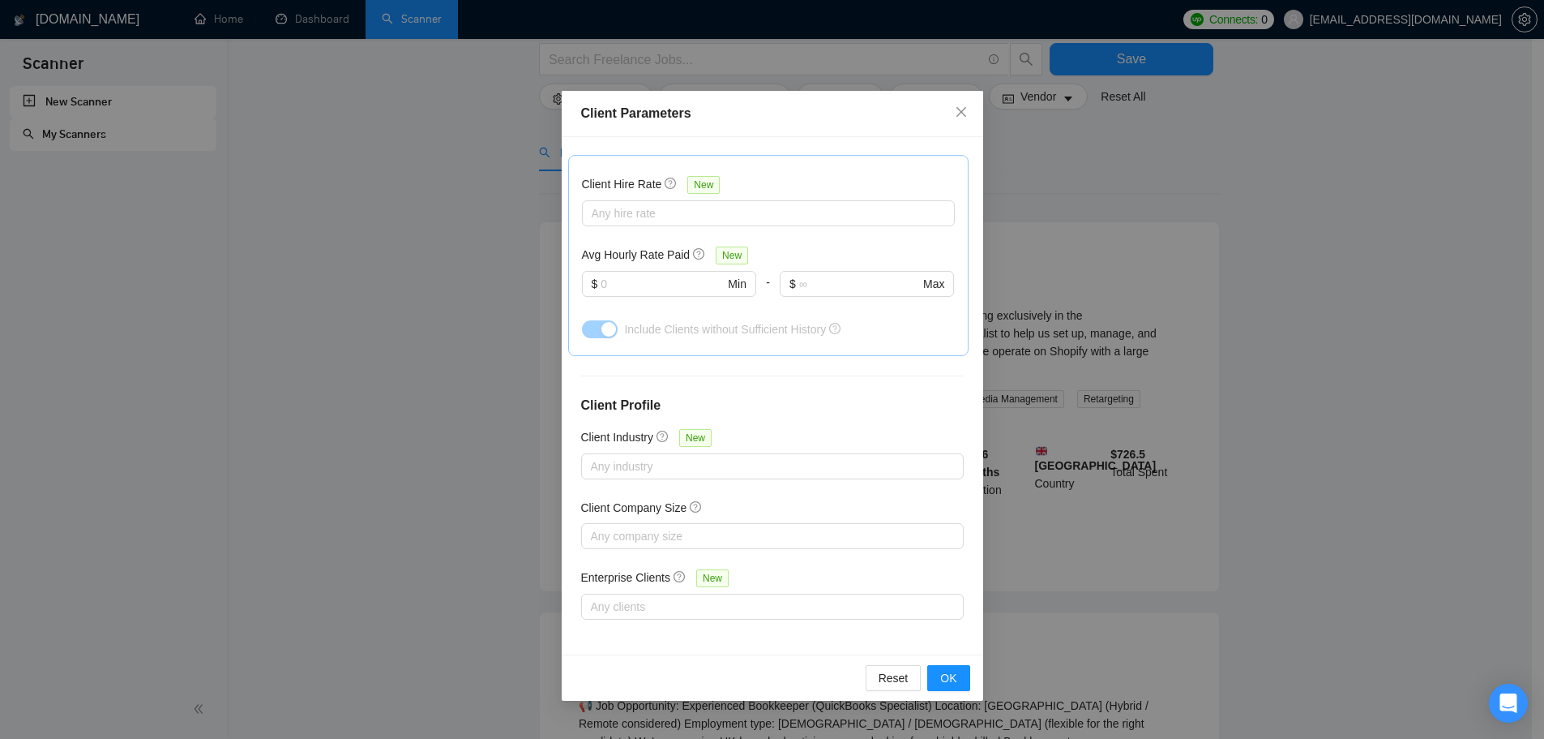
scroll to position [0, 0]
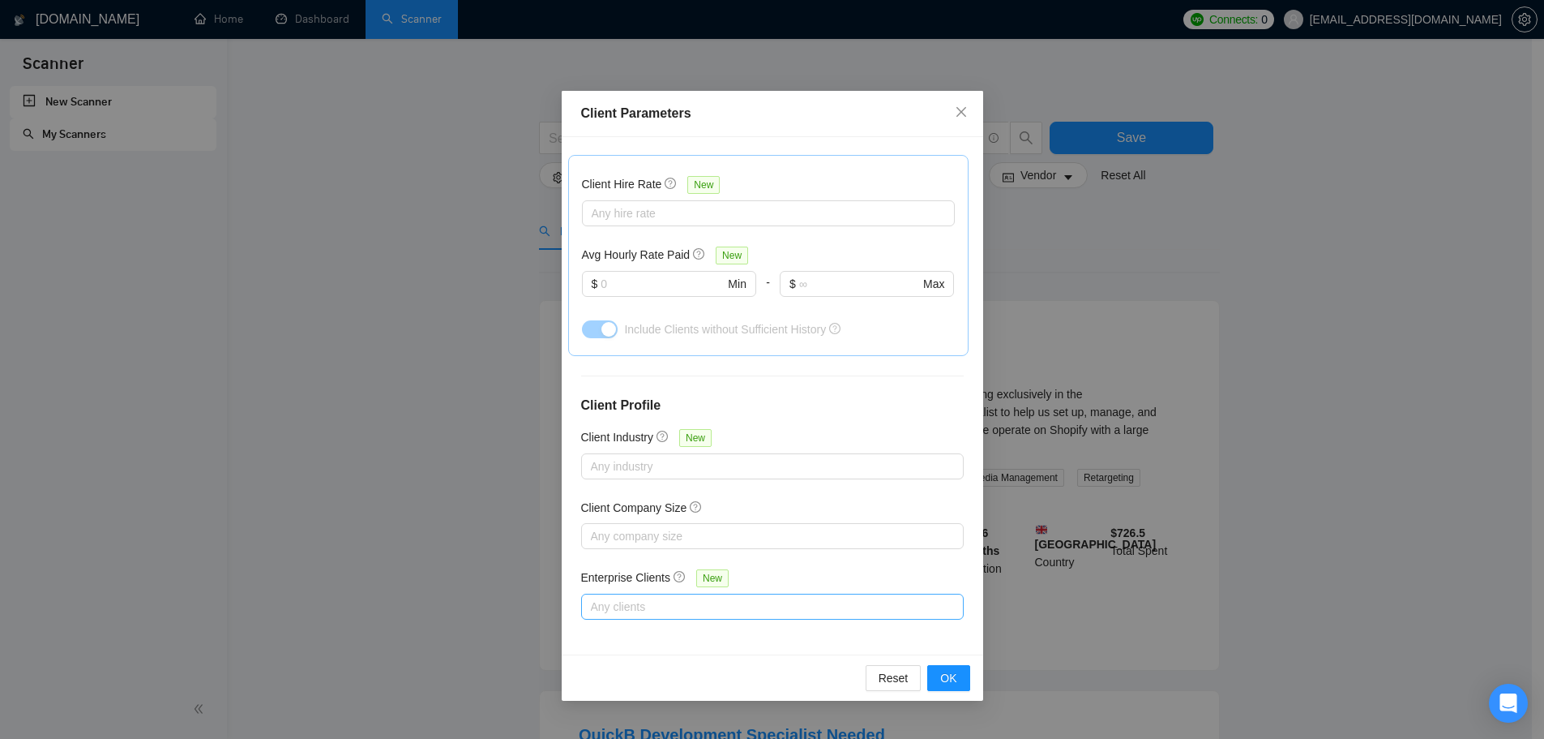
click at [679, 601] on div at bounding box center [764, 606] width 358 height 19
click at [957, 114] on icon "close" at bounding box center [961, 111] width 13 height 13
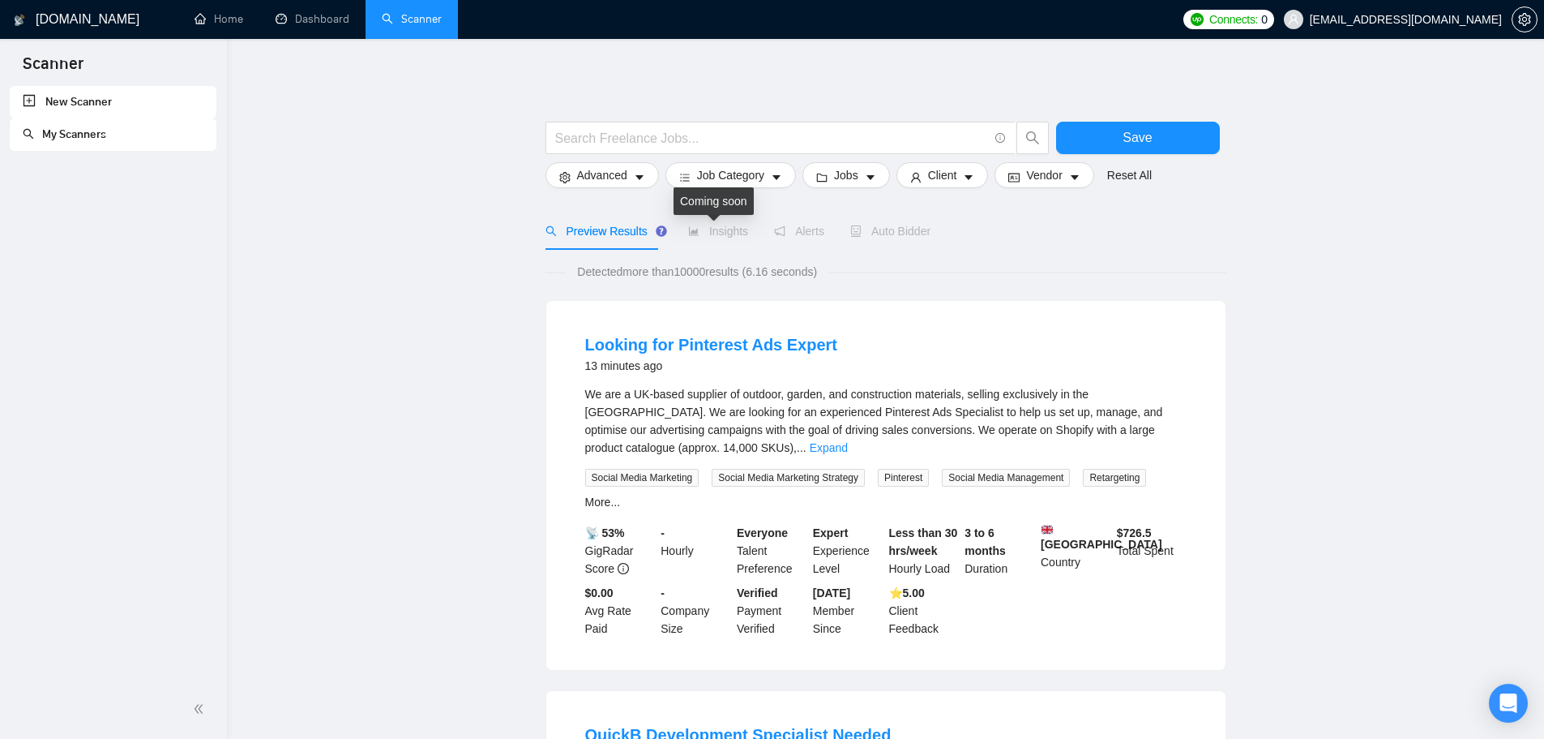
click at [725, 237] on span "Insights" at bounding box center [718, 231] width 60 height 13
click at [1059, 175] on button "Vendor" at bounding box center [1044, 175] width 99 height 26
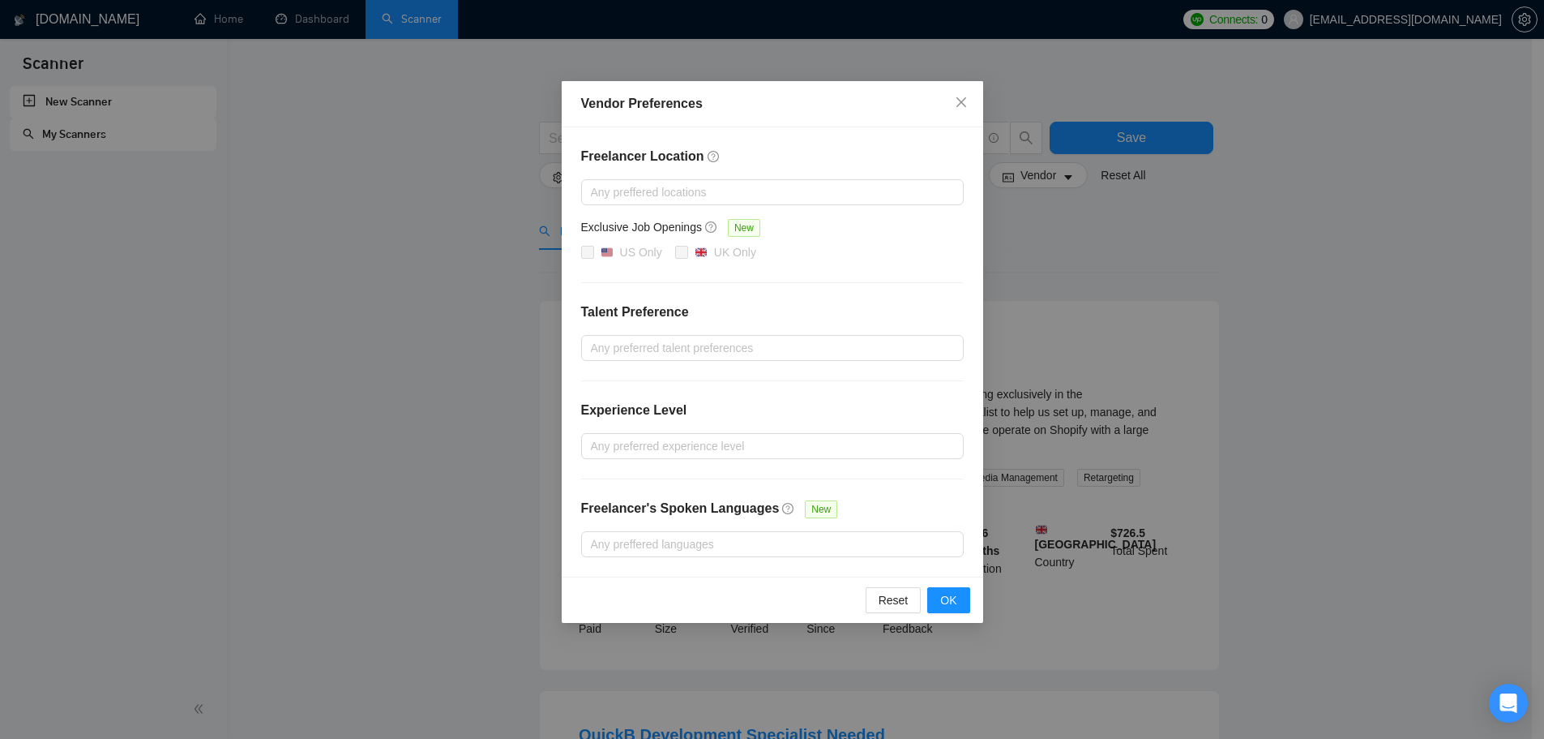
click at [1424, 649] on div "Vendor Preferences Freelancer Location Any preffered locations Exclusive Job Op…" at bounding box center [772, 369] width 1544 height 739
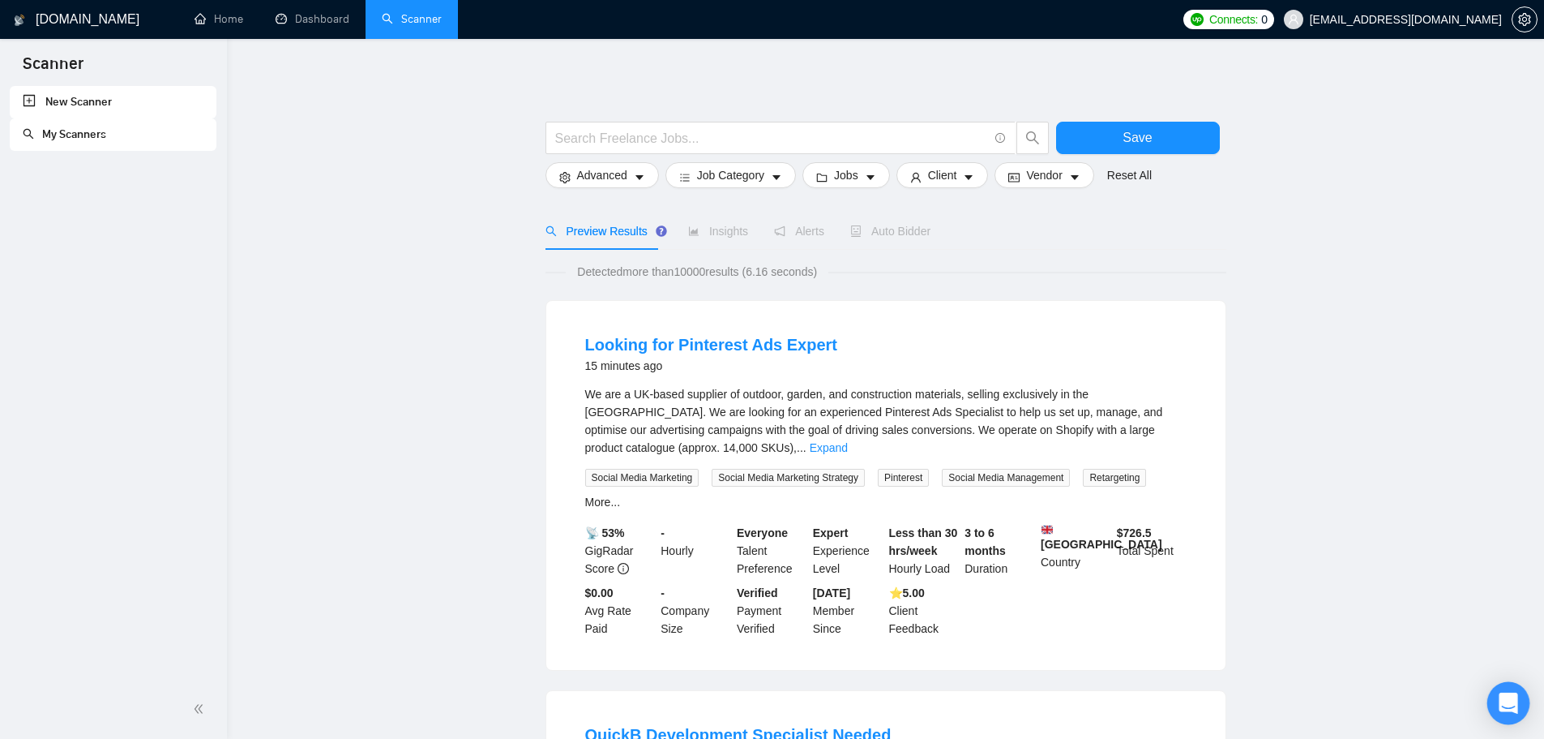
click at [1489, 696] on body "Scanner New Scanner My Scanners [DOMAIN_NAME] Home Dashboard Scanner Connects: …" at bounding box center [772, 369] width 1544 height 739
click at [1508, 710] on icon "Open Intercom Messenger" at bounding box center [1508, 702] width 21 height 21
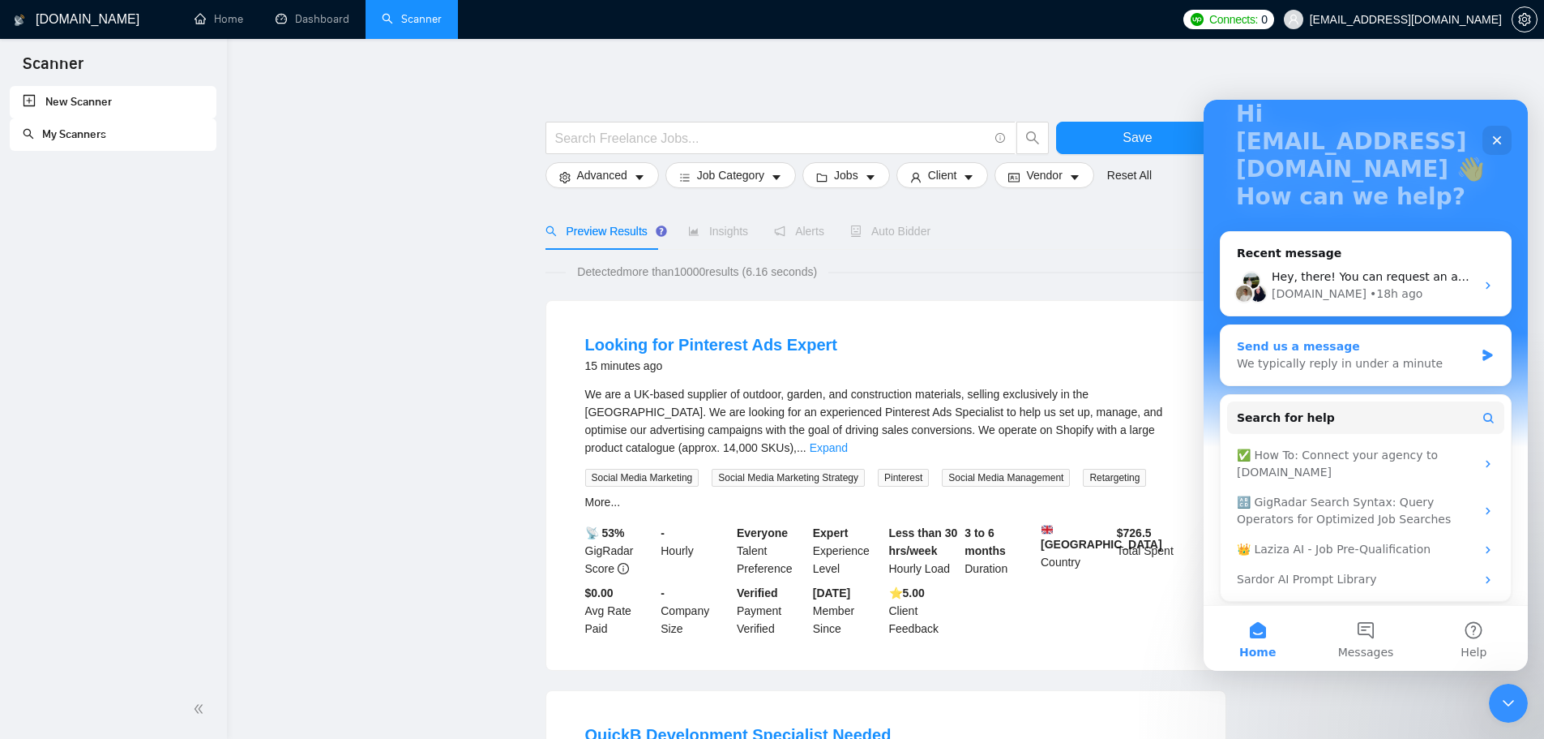
scroll to position [119, 0]
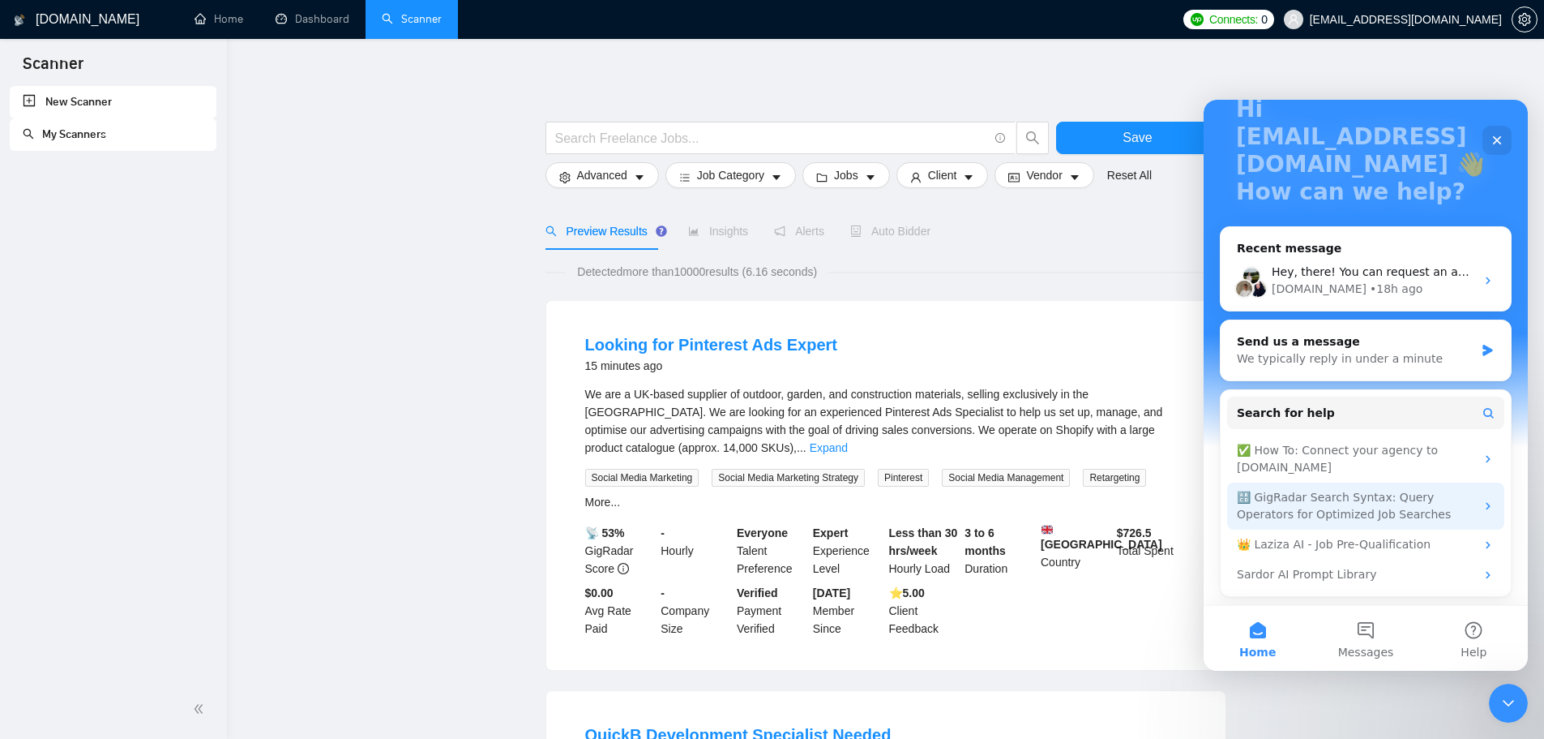
click at [1328, 511] on div "🔠 GigRadar Search Syntax: Query Operators for Optimized Job Searches" at bounding box center [1356, 506] width 238 height 34
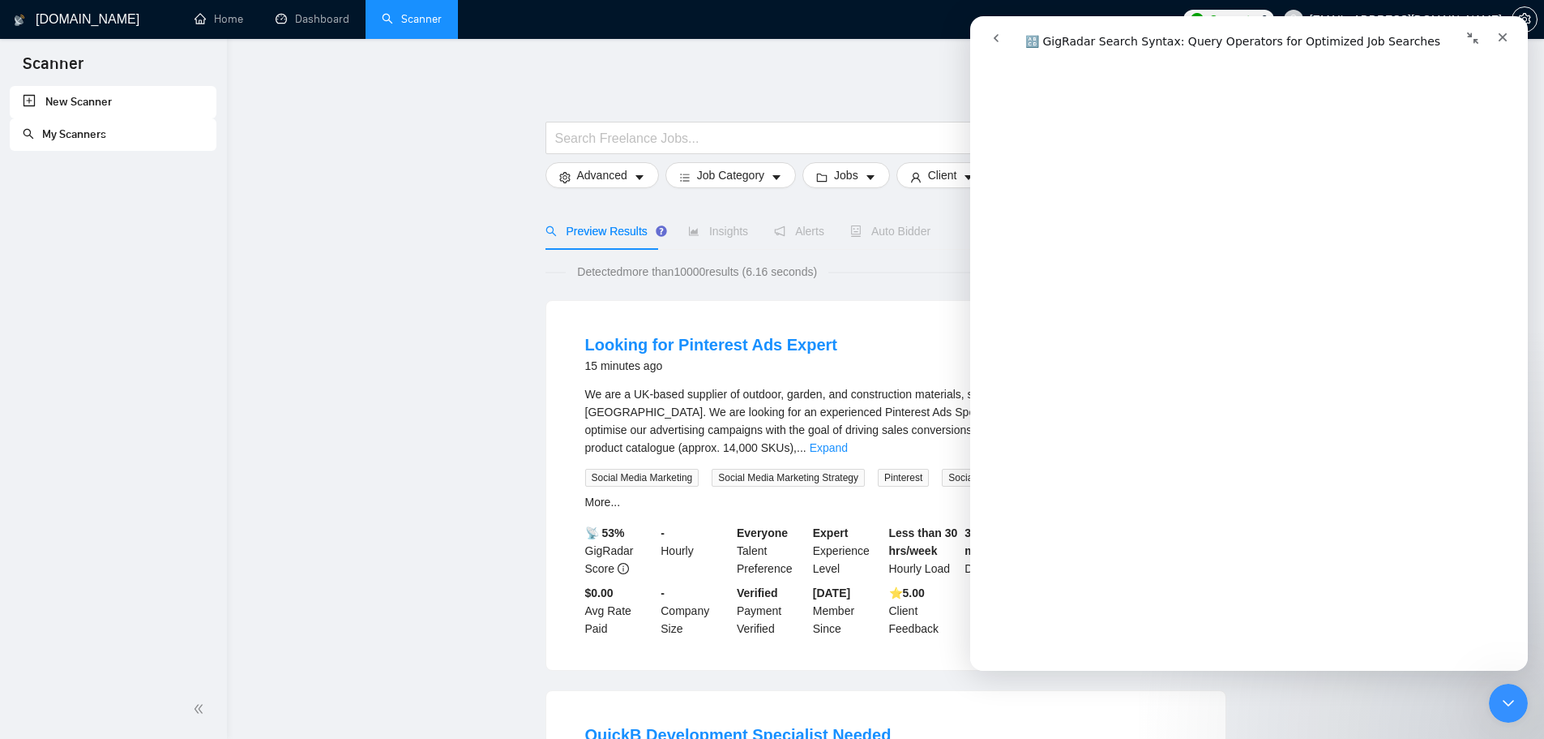
scroll to position [2513, 0]
click at [1508, 40] on icon "Close" at bounding box center [1503, 37] width 13 height 13
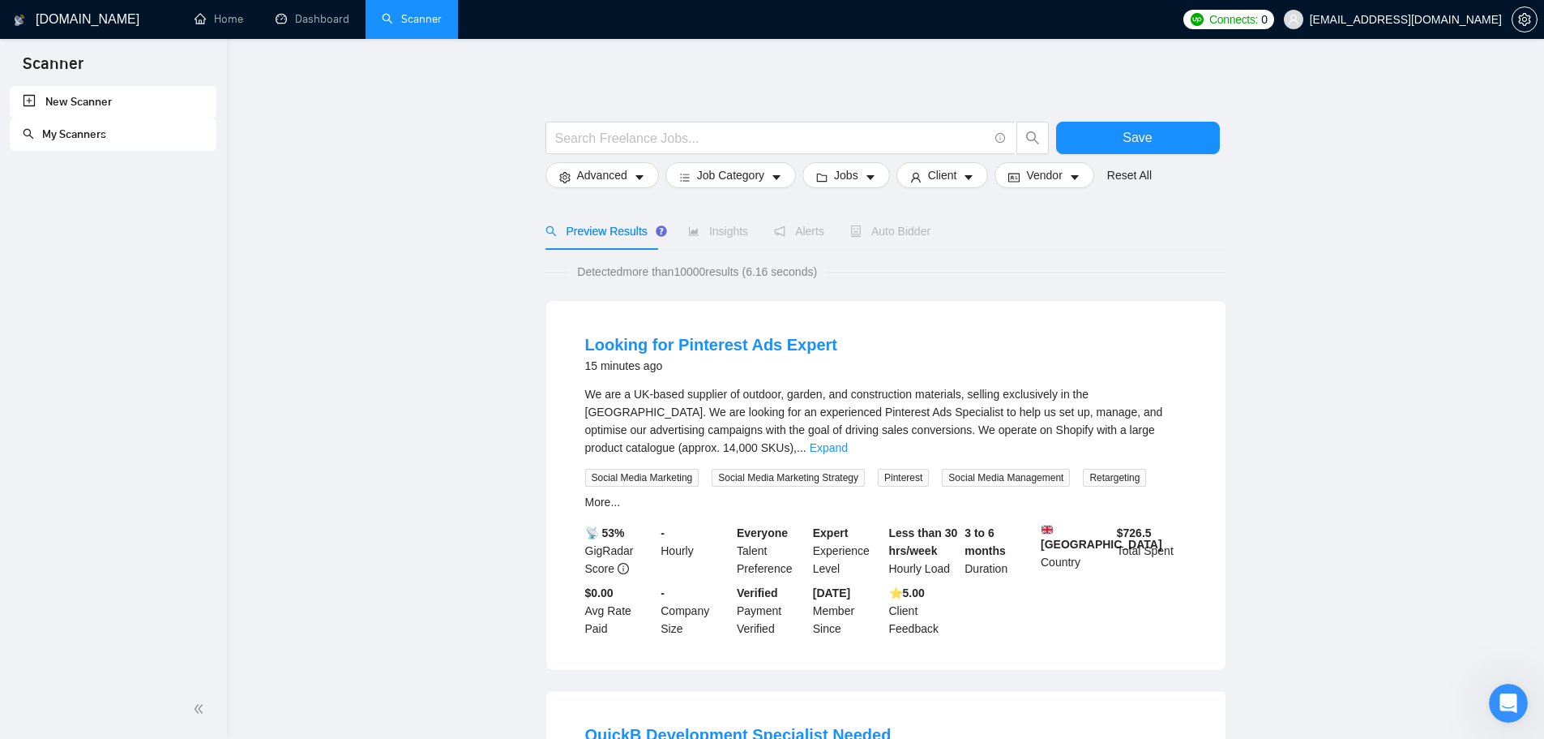
scroll to position [0, 0]
click at [1063, 179] on button "Vendor" at bounding box center [1044, 175] width 99 height 26
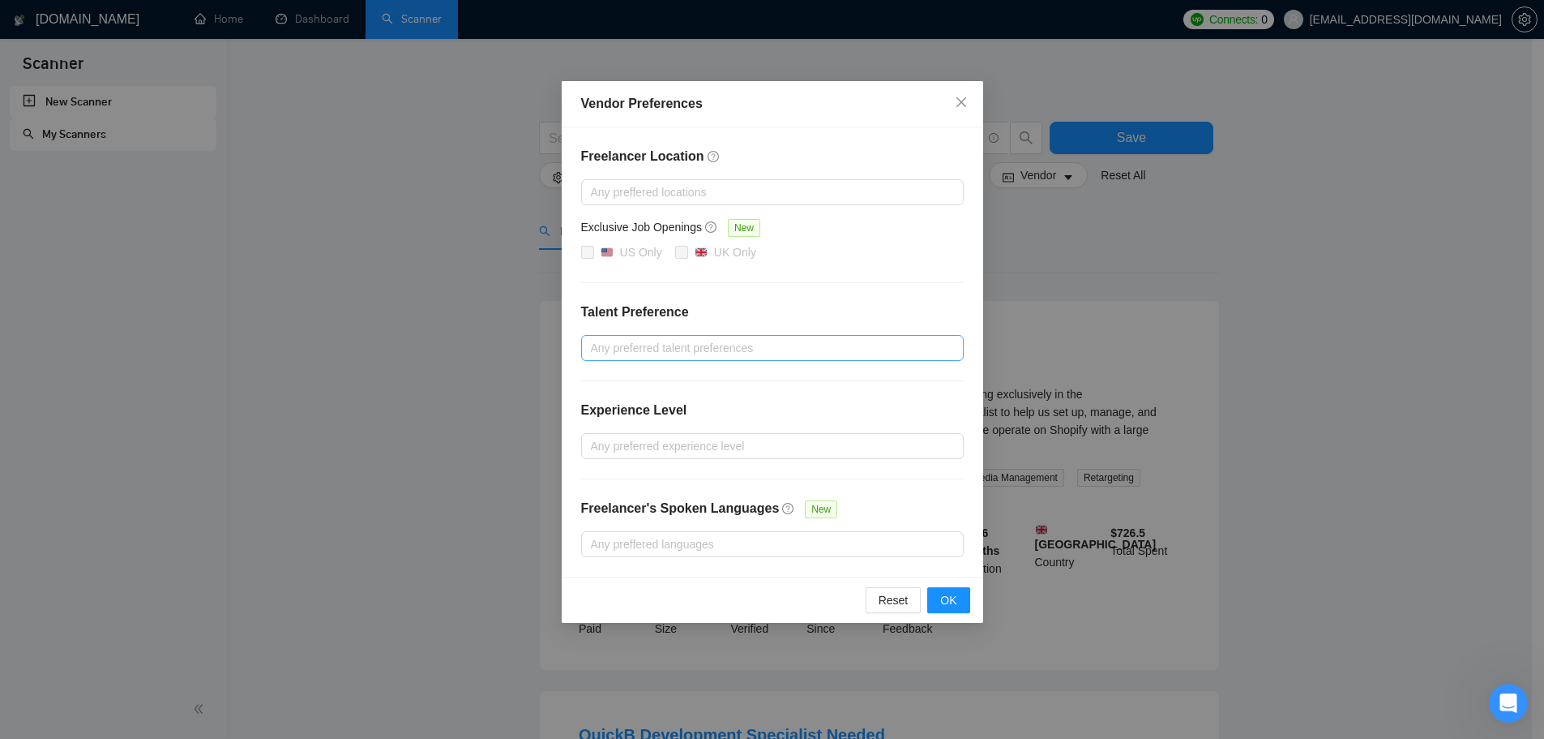
click at [648, 339] on div at bounding box center [764, 347] width 358 height 19
click at [685, 448] on div at bounding box center [764, 445] width 358 height 19
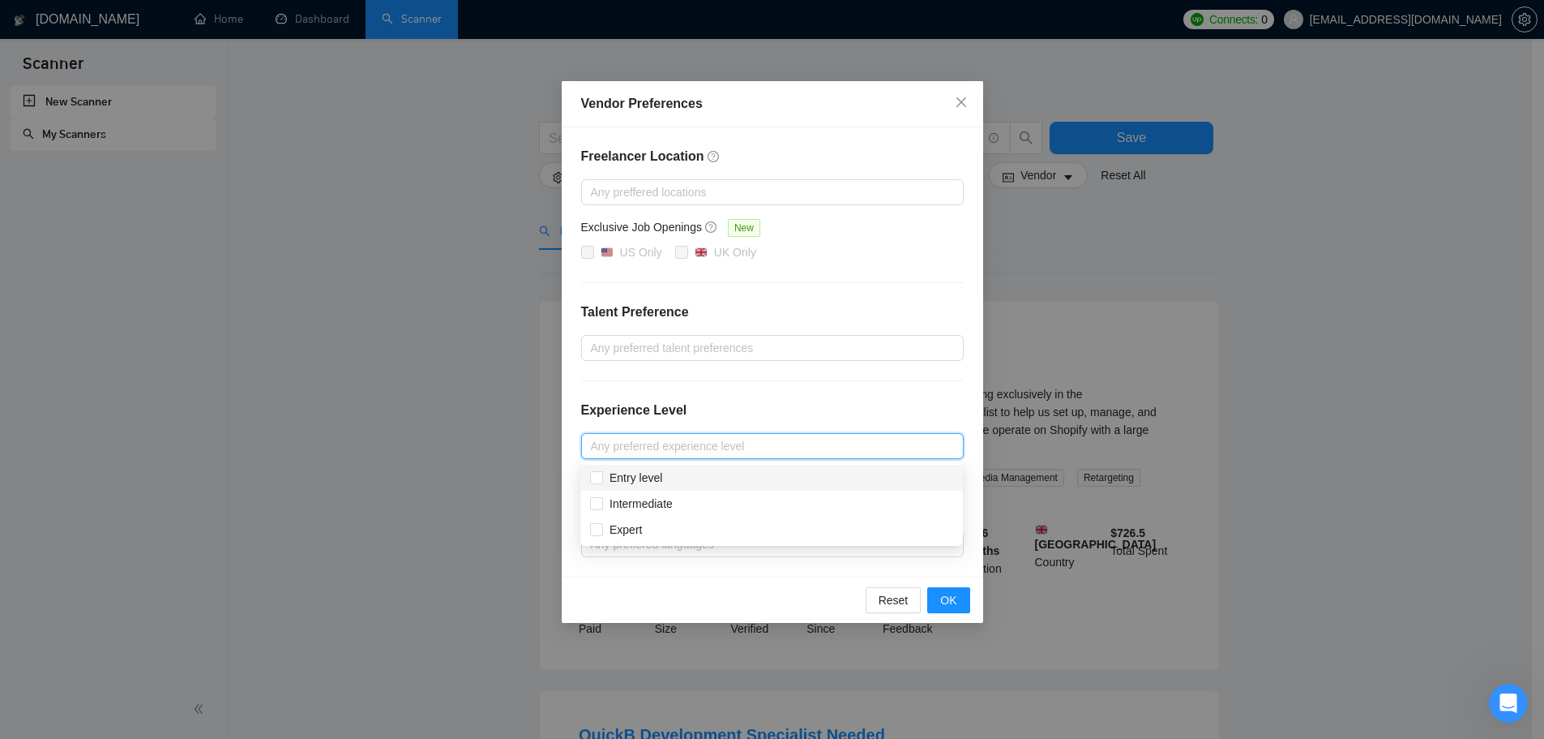
click at [685, 448] on div at bounding box center [764, 445] width 358 height 19
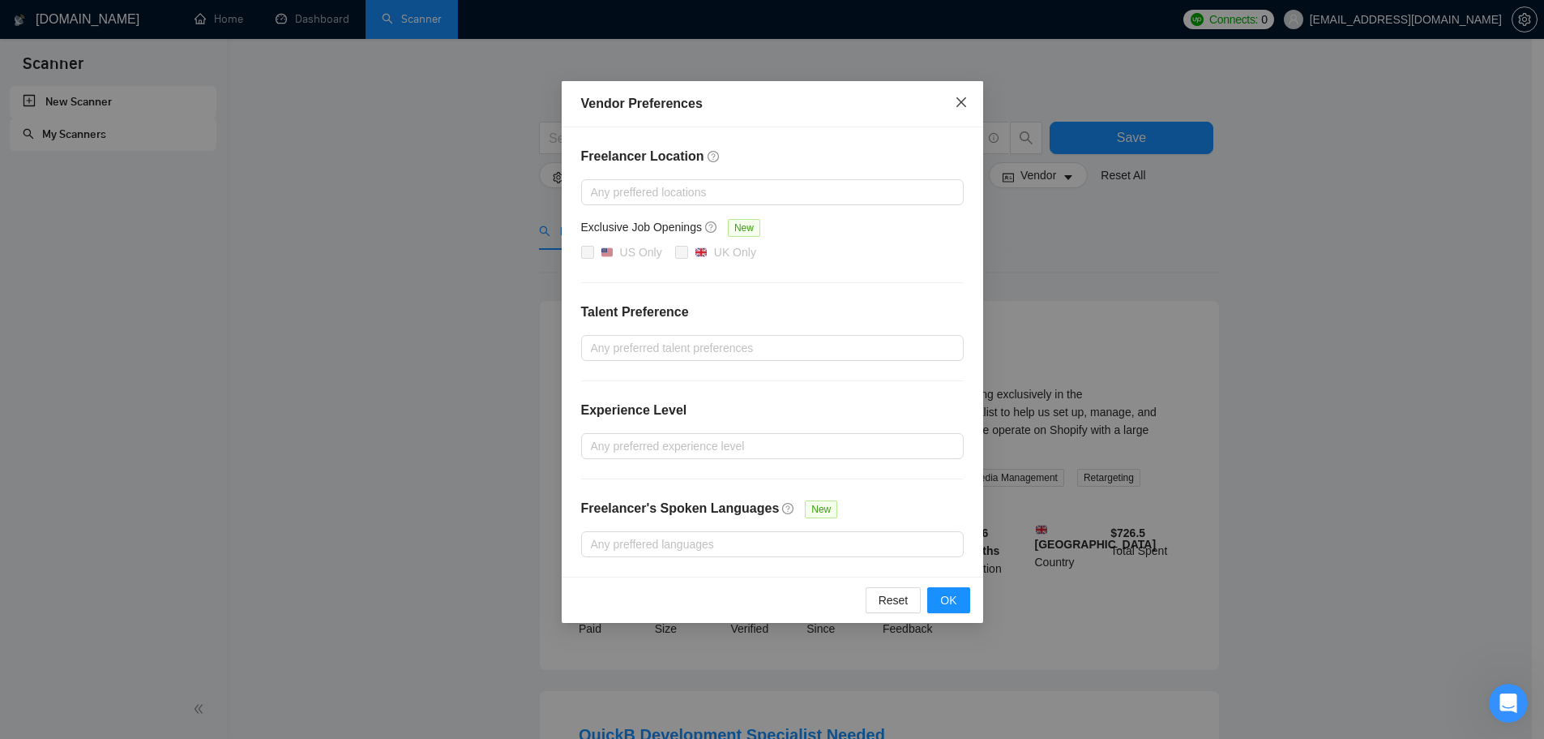
click at [957, 103] on icon "close" at bounding box center [961, 102] width 13 height 13
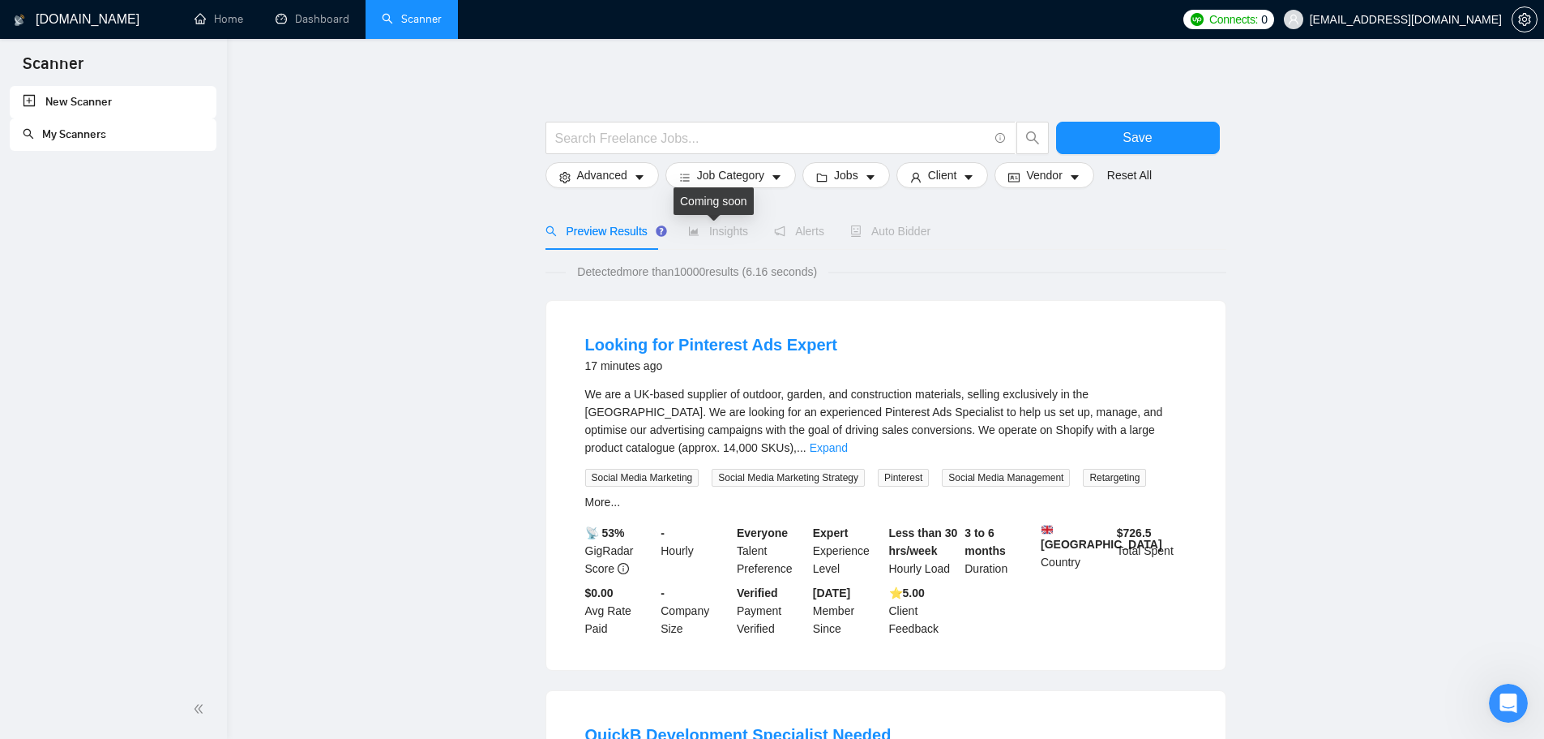
click at [709, 234] on span "Insights" at bounding box center [718, 231] width 60 height 13
click at [707, 233] on span "Insights" at bounding box center [718, 231] width 60 height 13
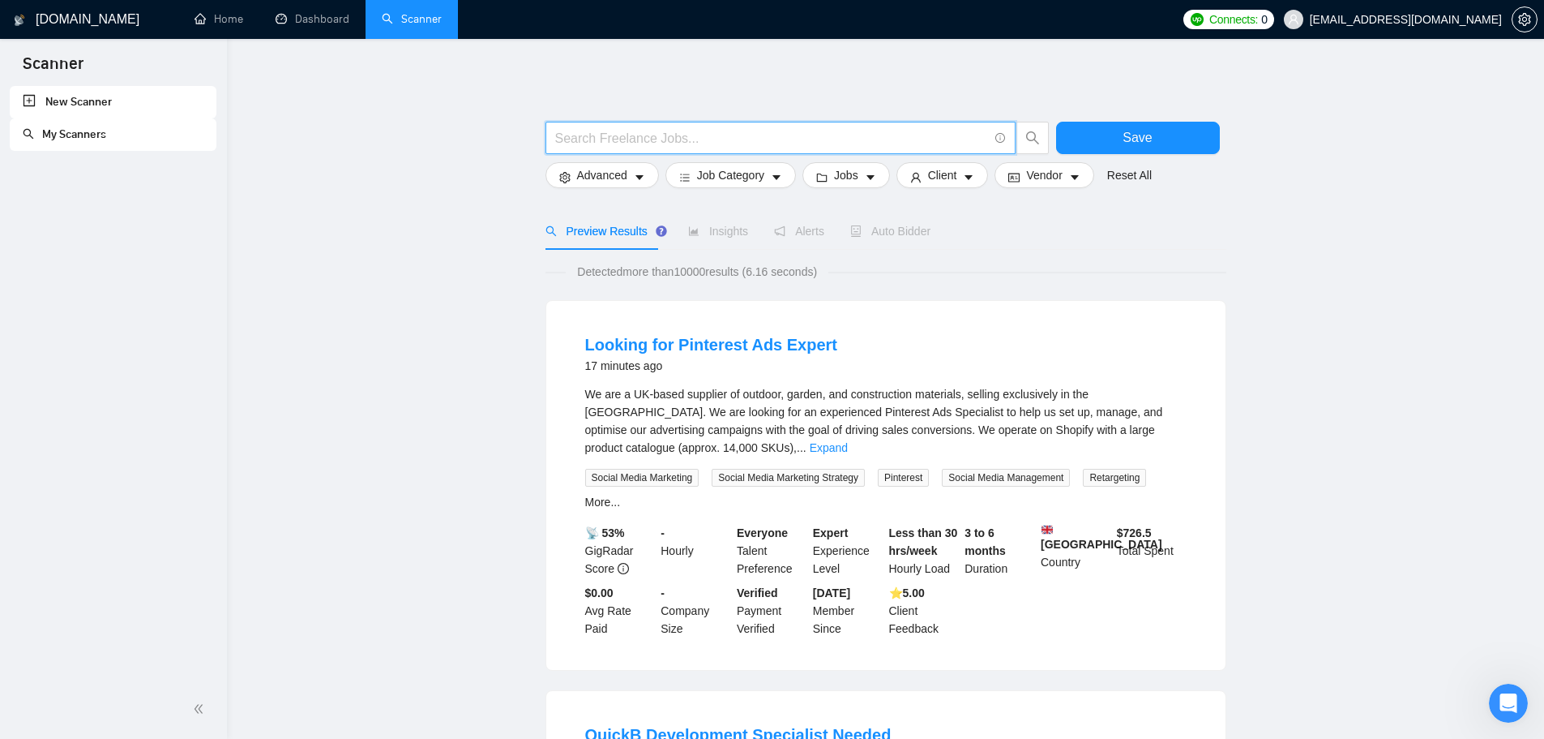
click at [587, 143] on input "text" at bounding box center [771, 138] width 433 height 20
type input "M"
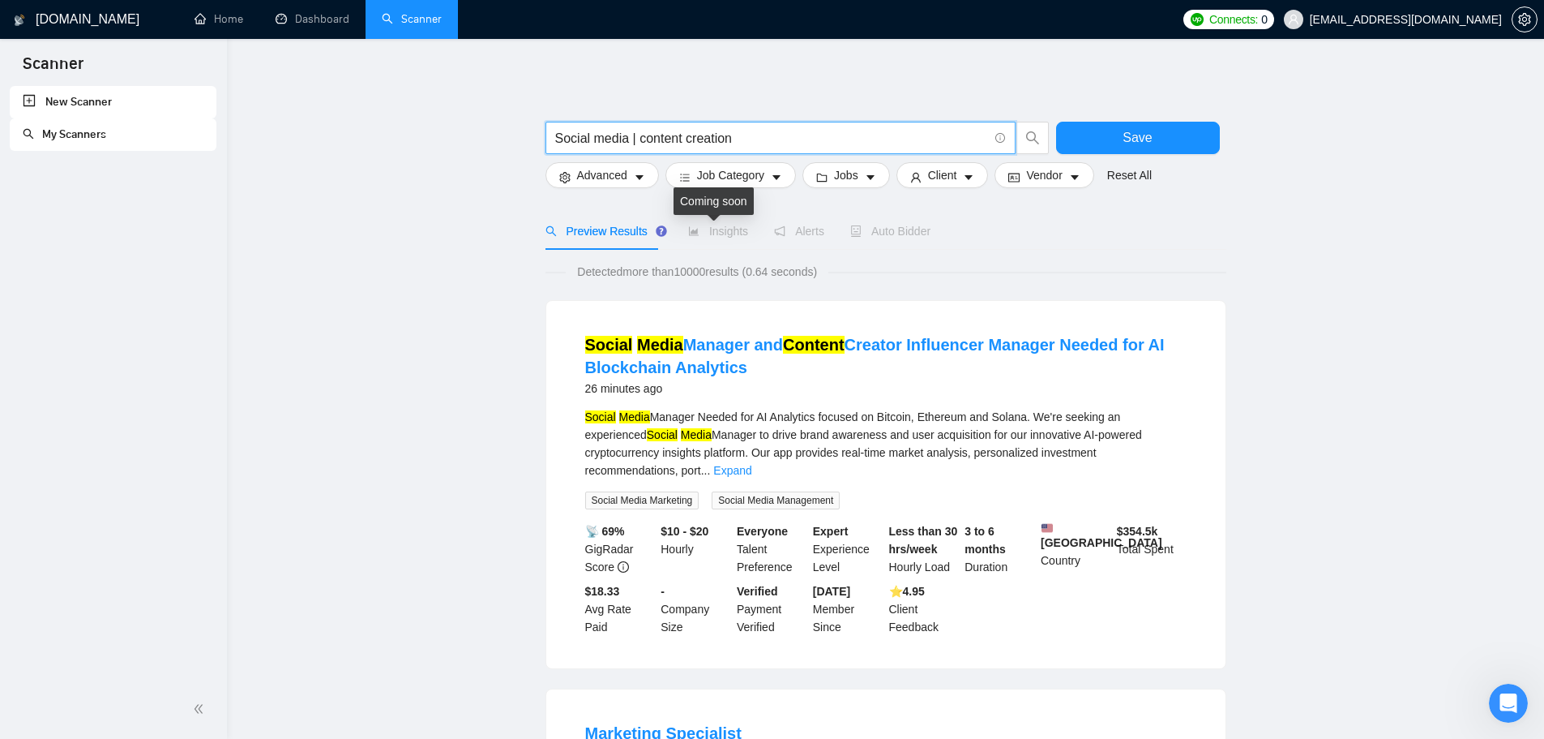
type input "Social media | content creation"
click at [714, 226] on span "Insights" at bounding box center [718, 231] width 60 height 13
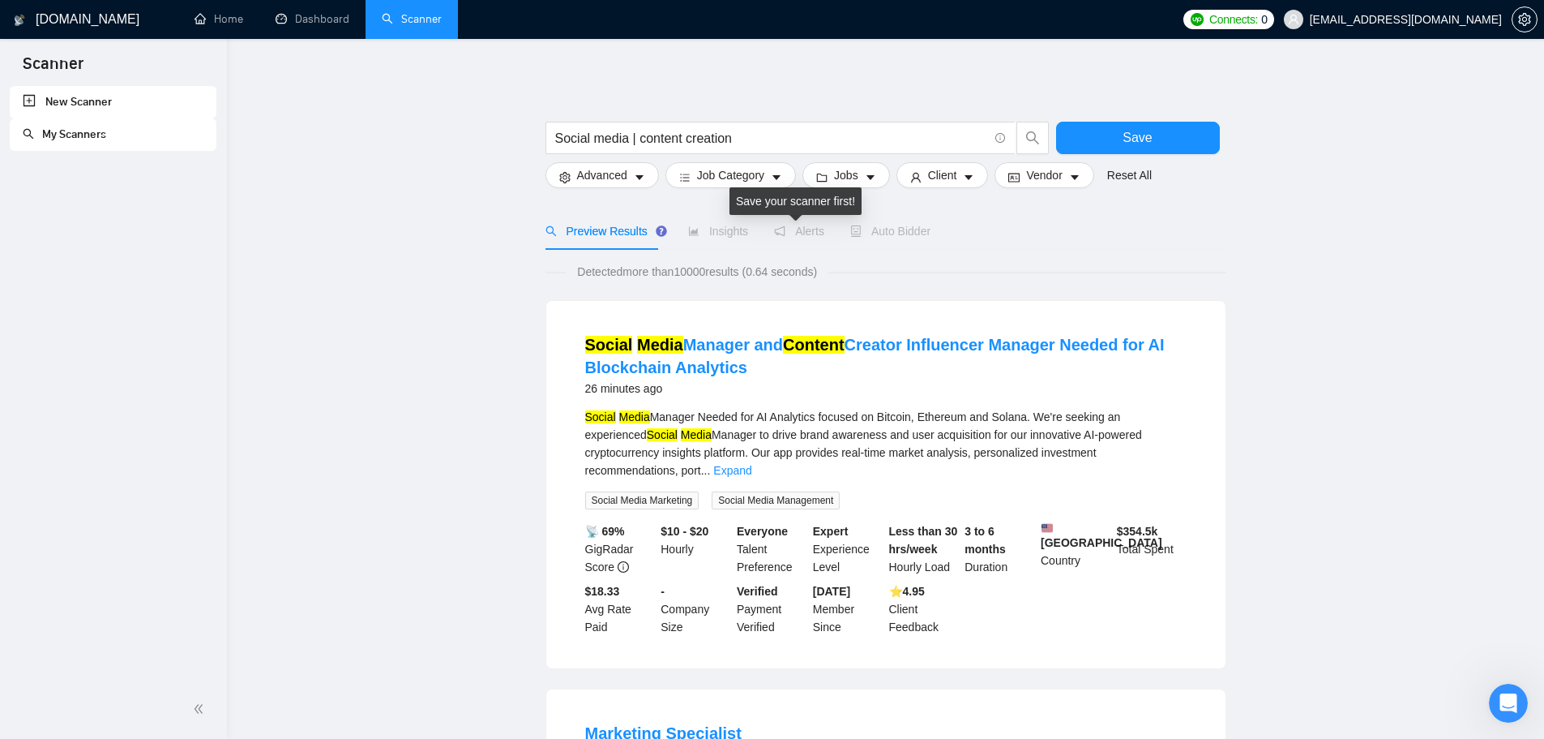
click at [790, 233] on span "Alerts" at bounding box center [799, 231] width 50 height 13
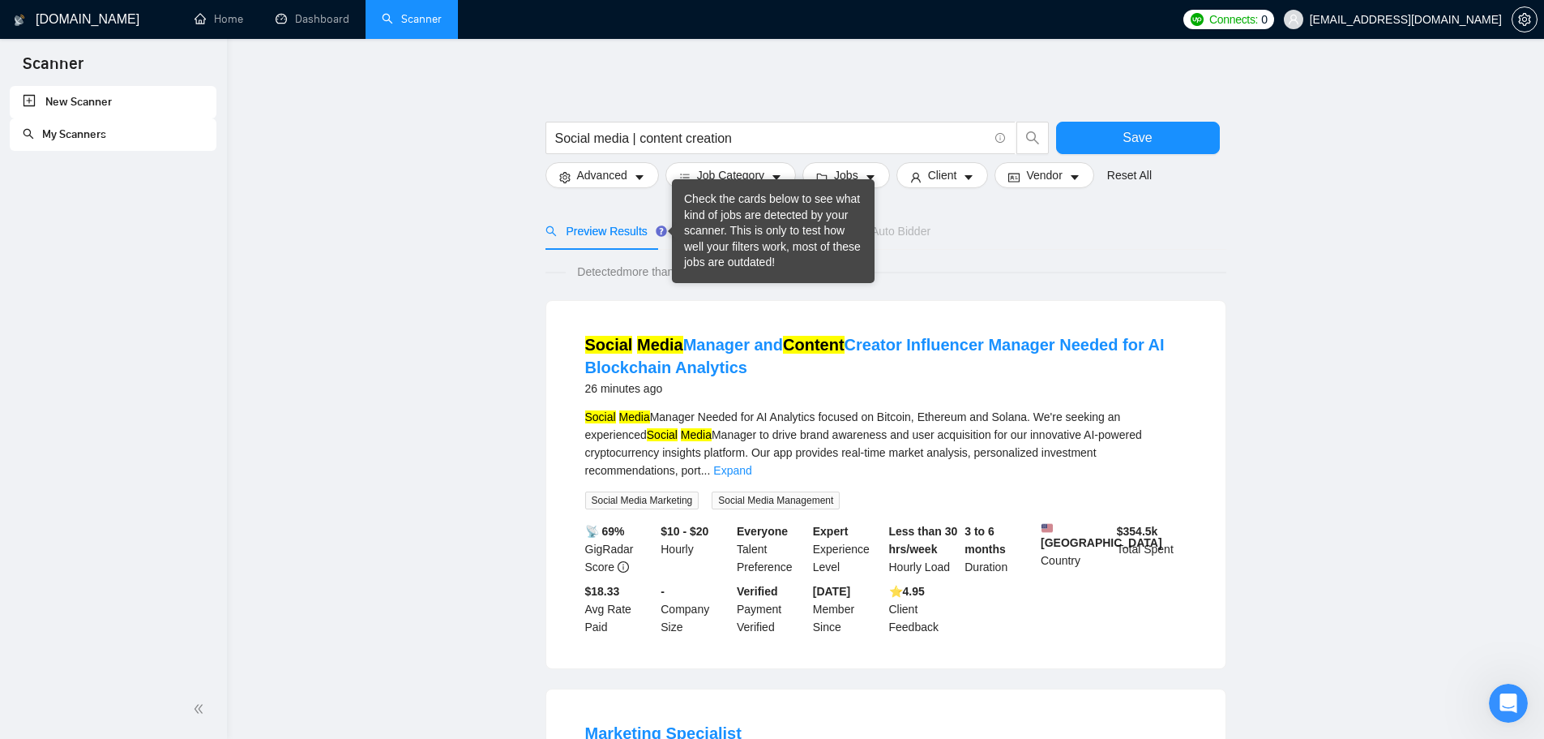
click at [637, 226] on span "Preview Results" at bounding box center [604, 231] width 117 height 13
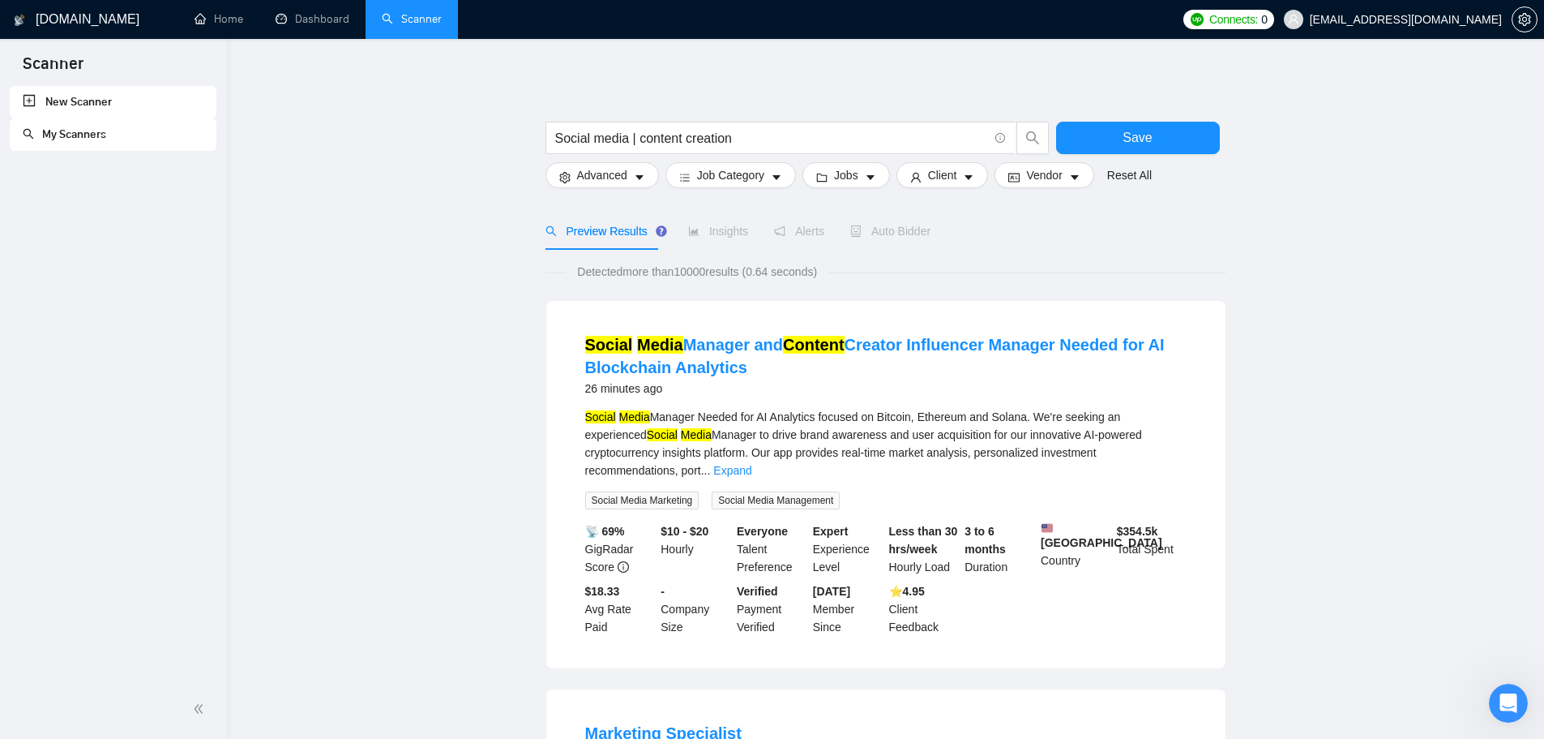
click at [706, 228] on span "Insights" at bounding box center [718, 231] width 60 height 13
click at [713, 232] on span "Insights" at bounding box center [718, 231] width 60 height 13
drag, startPoint x: 1530, startPoint y: 15, endPoint x: 863, endPoint y: 79, distance: 670.3
click at [1530, 15] on icon "setting" at bounding box center [1525, 19] width 13 height 13
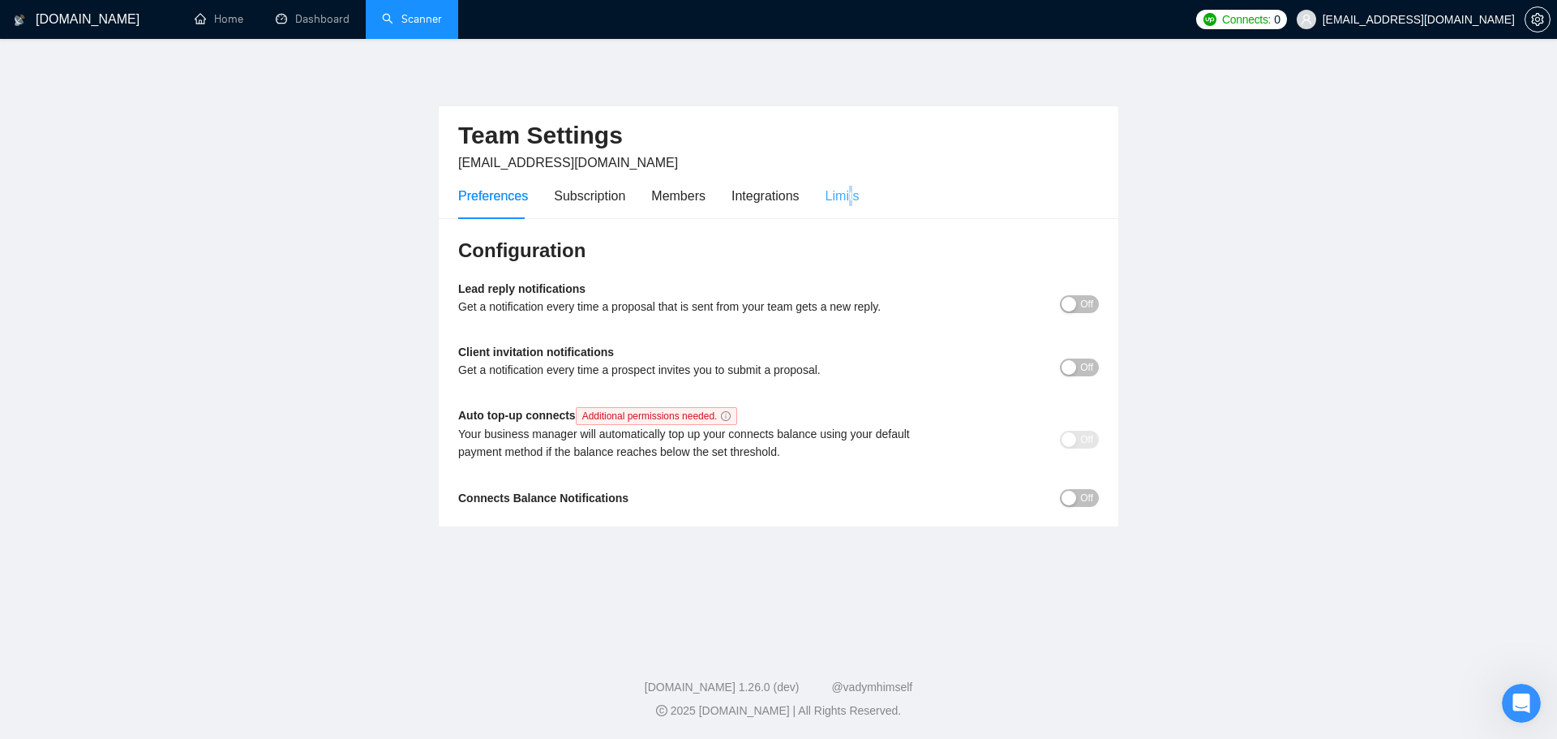
click at [848, 208] on div "Limits" at bounding box center [842, 196] width 34 height 46
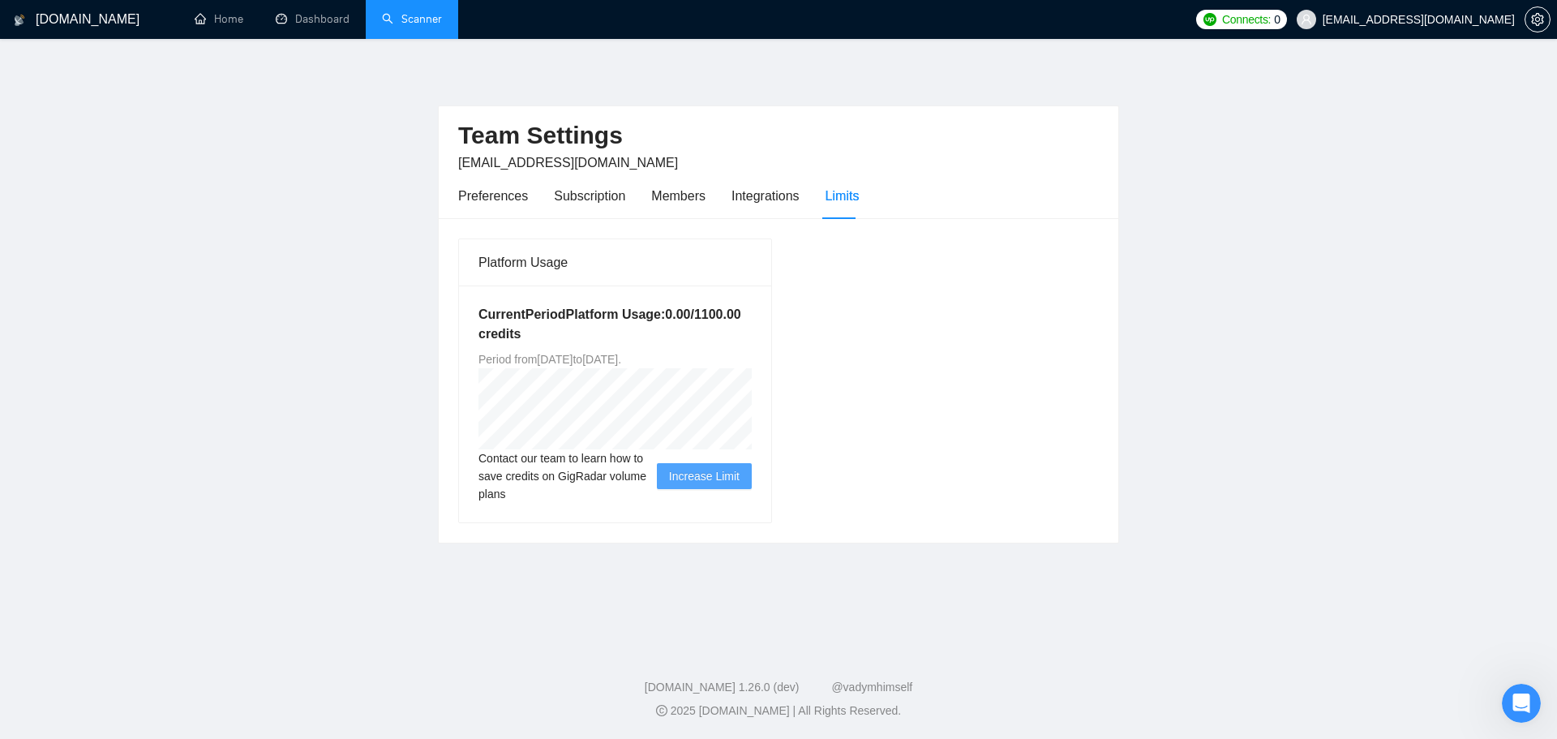
click at [974, 379] on div "Platform Usage Current Period Platform Usage: 0.00 / 1100.00 credits Period fro…" at bounding box center [778, 380] width 653 height 285
click at [382, 19] on link "Scanner" at bounding box center [412, 19] width 60 height 14
click at [371, 18] on li "Scanner" at bounding box center [412, 19] width 92 height 39
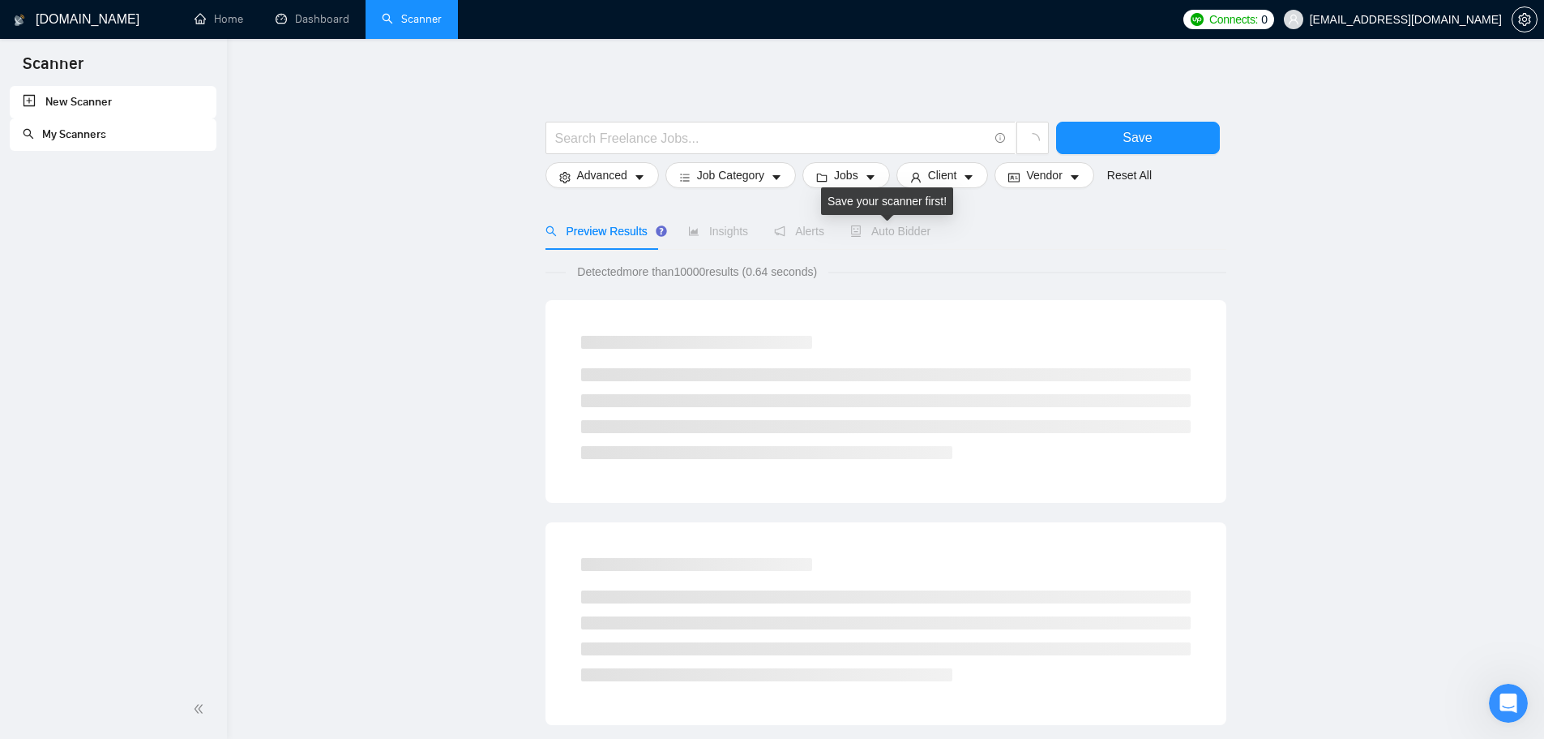
click at [863, 228] on span "Auto Bidder" at bounding box center [890, 231] width 80 height 13
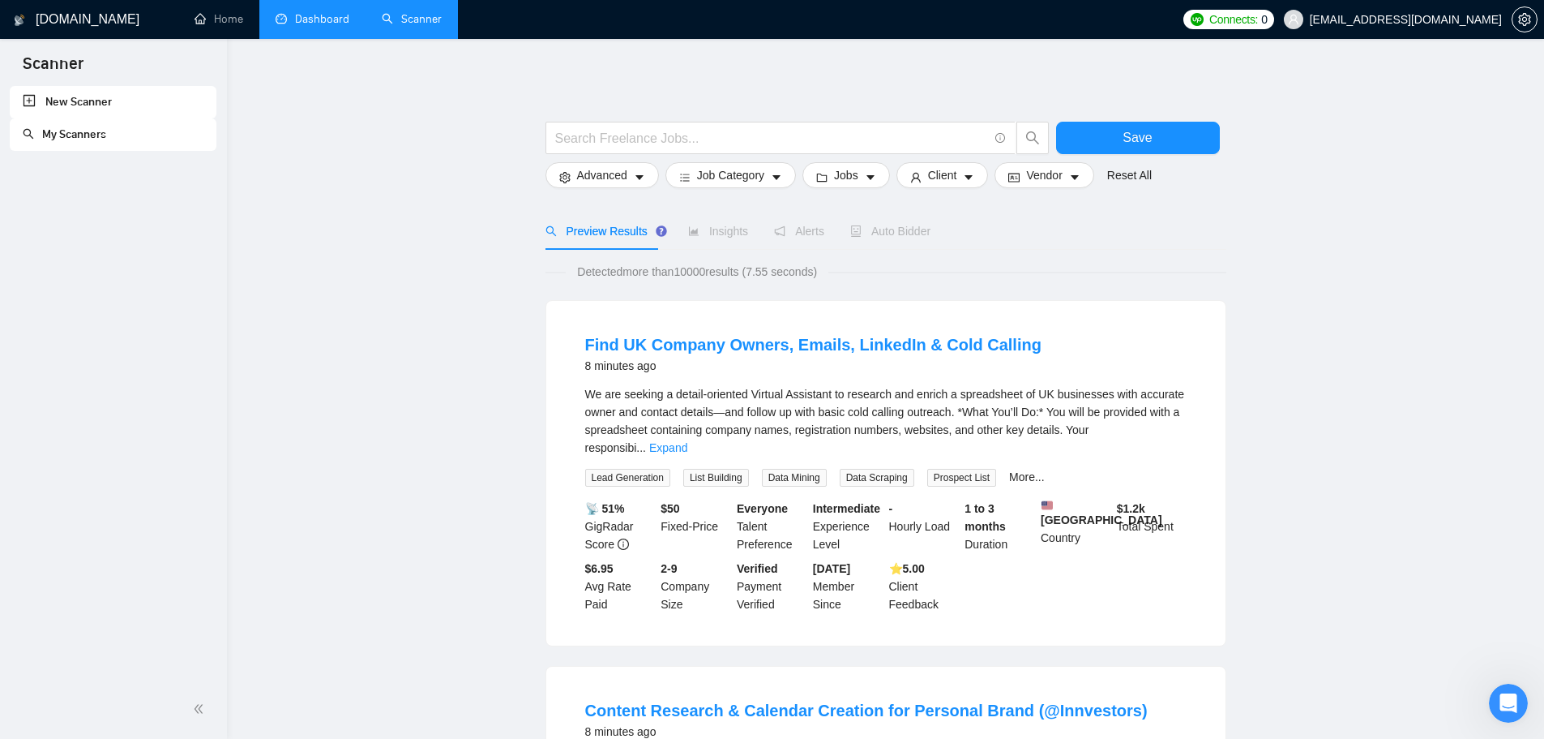
click at [320, 23] on link "Dashboard" at bounding box center [313, 19] width 74 height 14
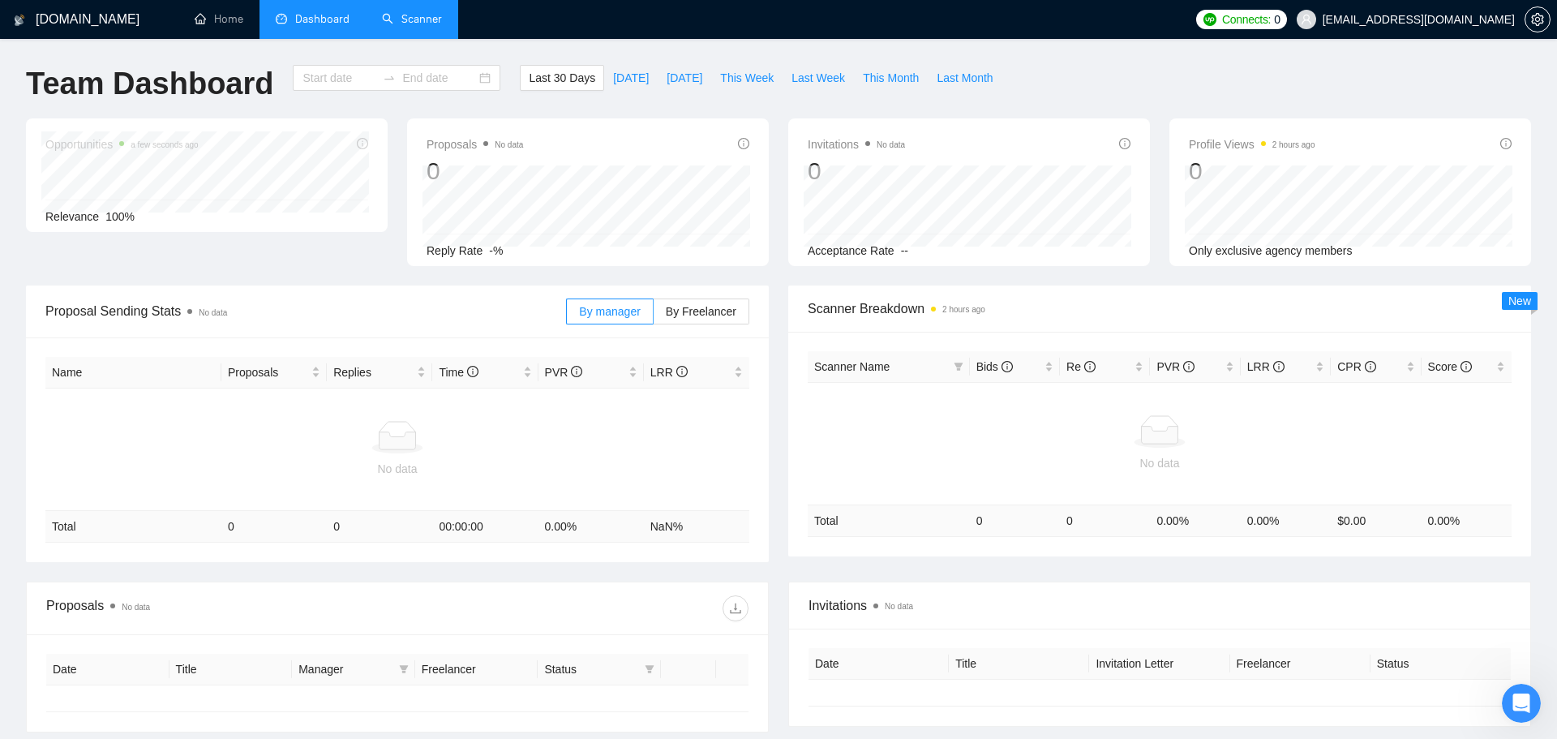
type input "[DATE]"
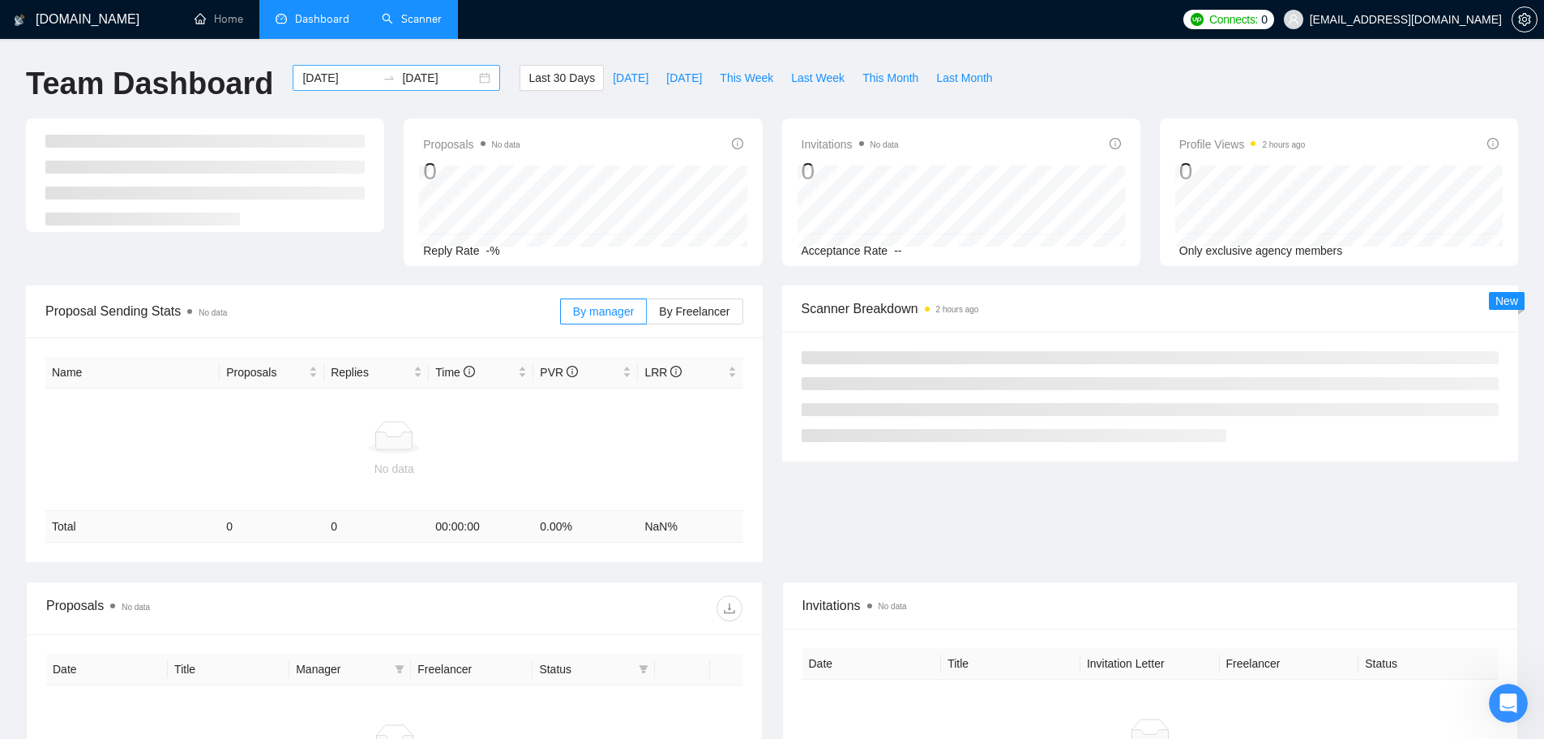
click at [337, 75] on input "[DATE]" at bounding box center [339, 78] width 74 height 18
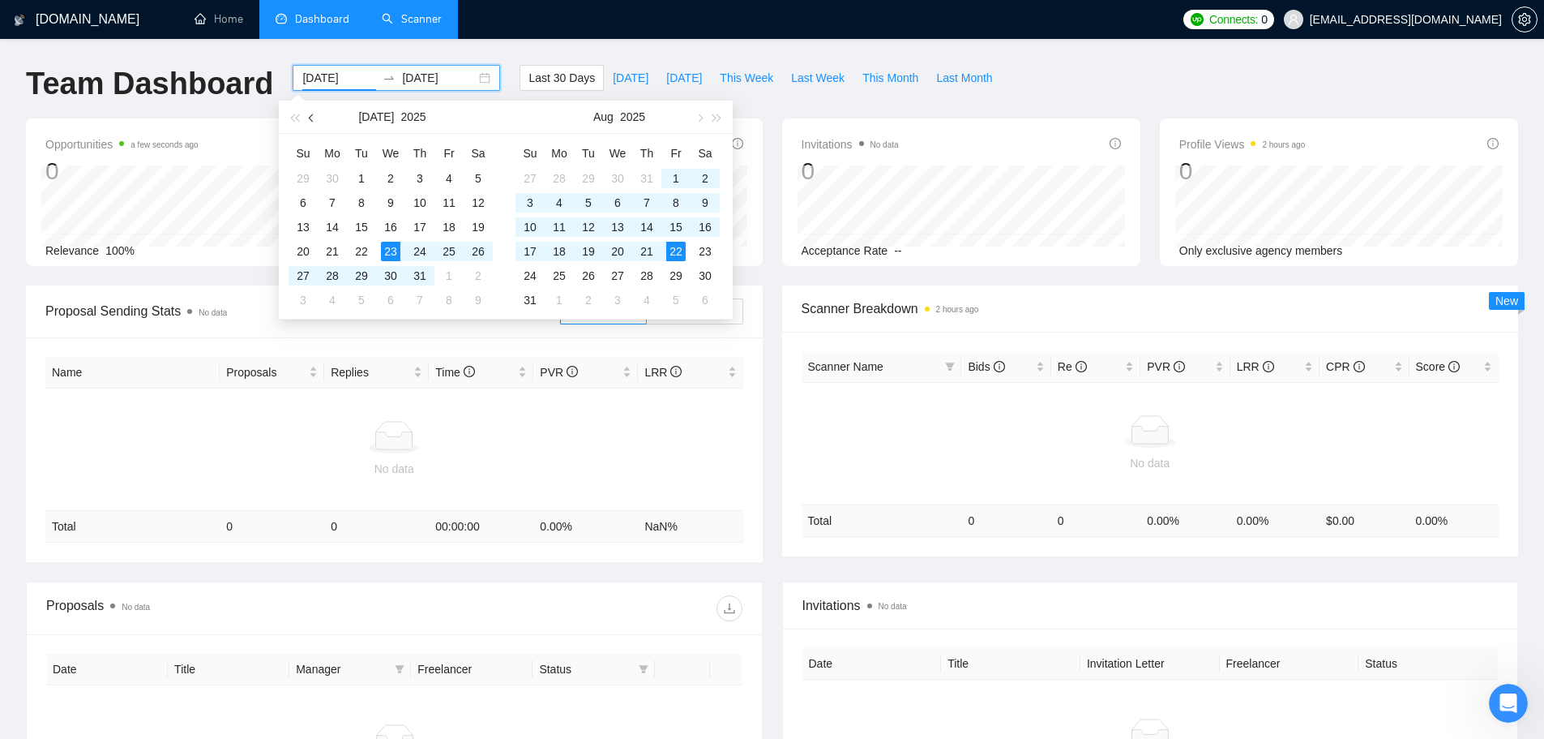
click at [311, 123] on button "button" at bounding box center [312, 117] width 18 height 32
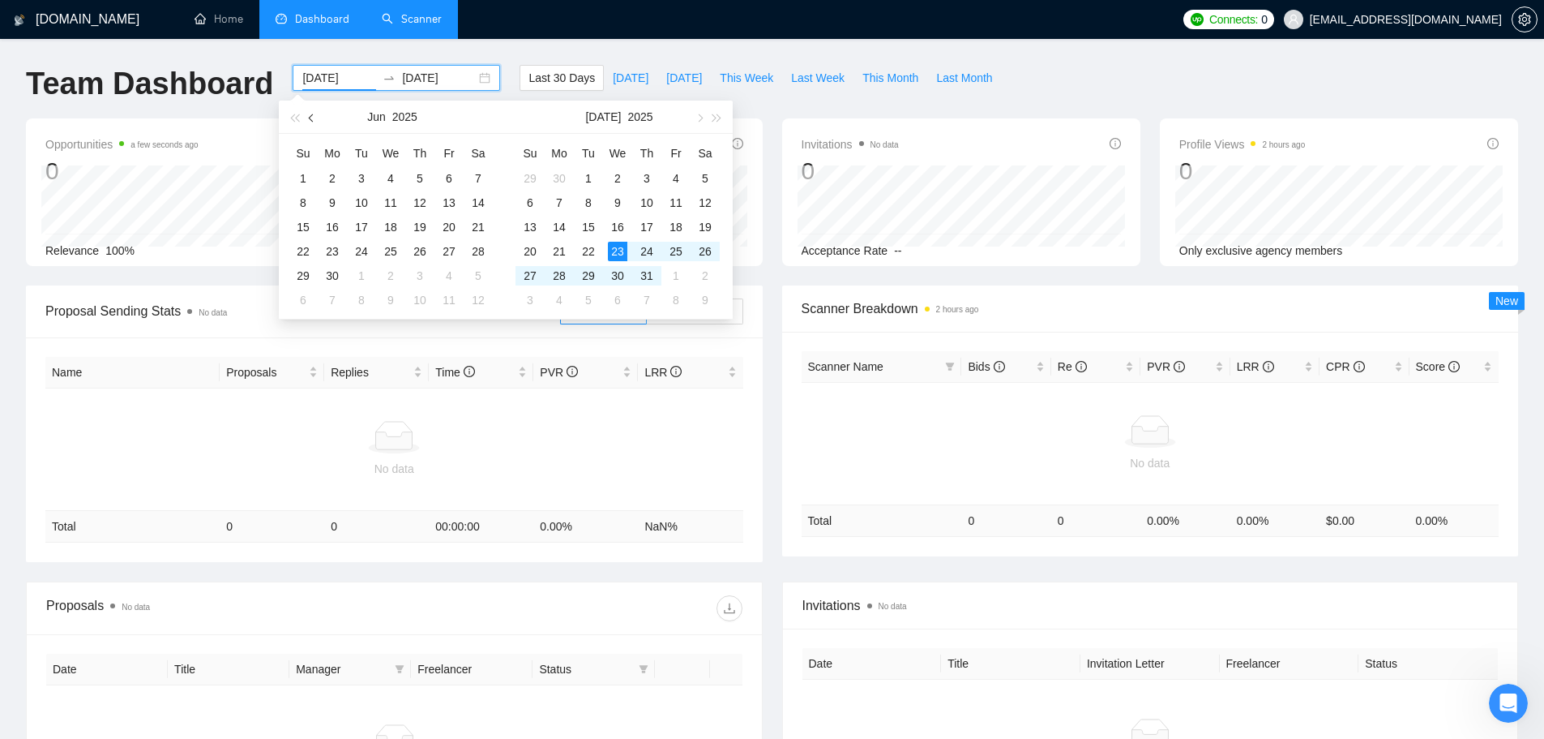
click at [311, 123] on button "button" at bounding box center [312, 117] width 18 height 32
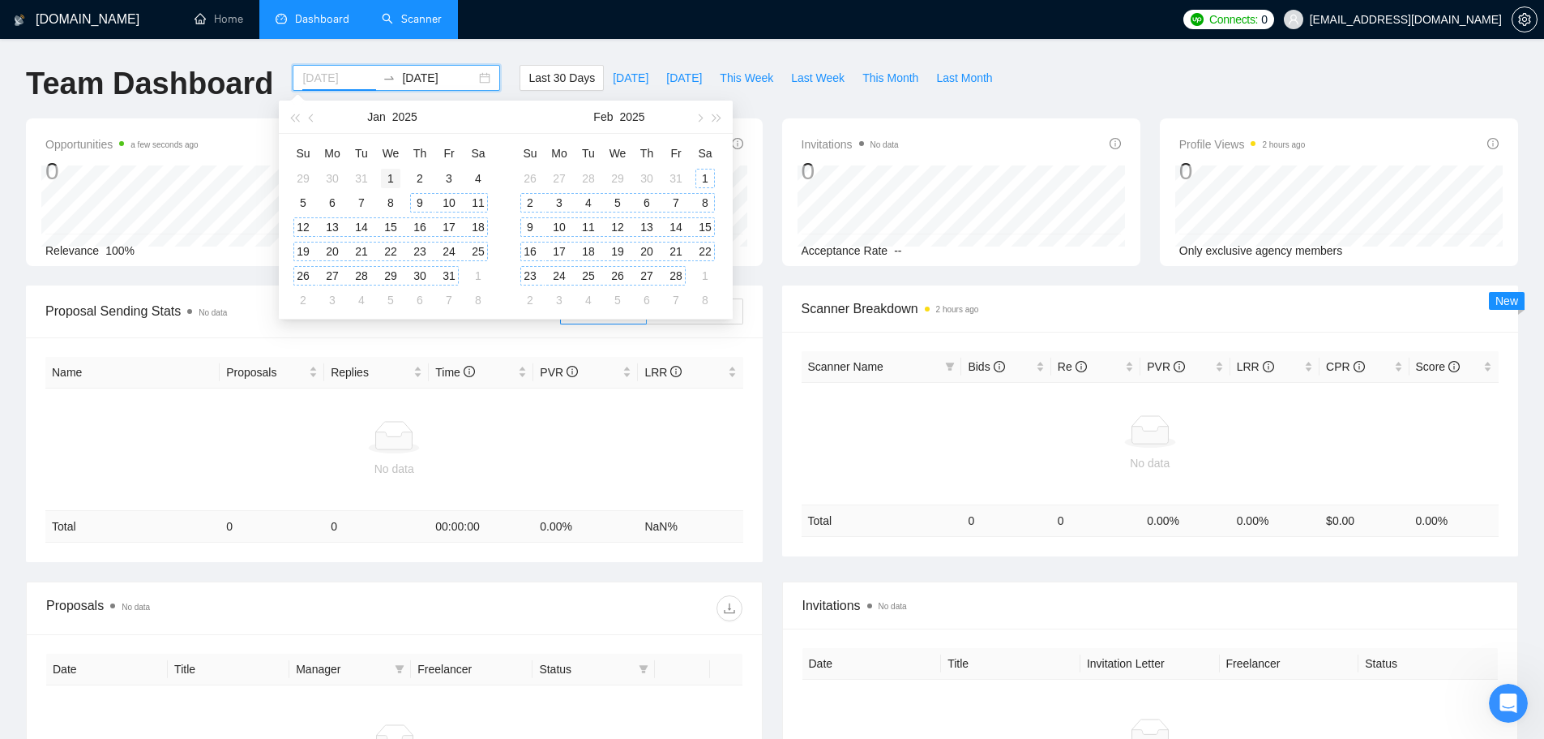
type input "[DATE]"
click at [401, 186] on td "1" at bounding box center [390, 178] width 29 height 24
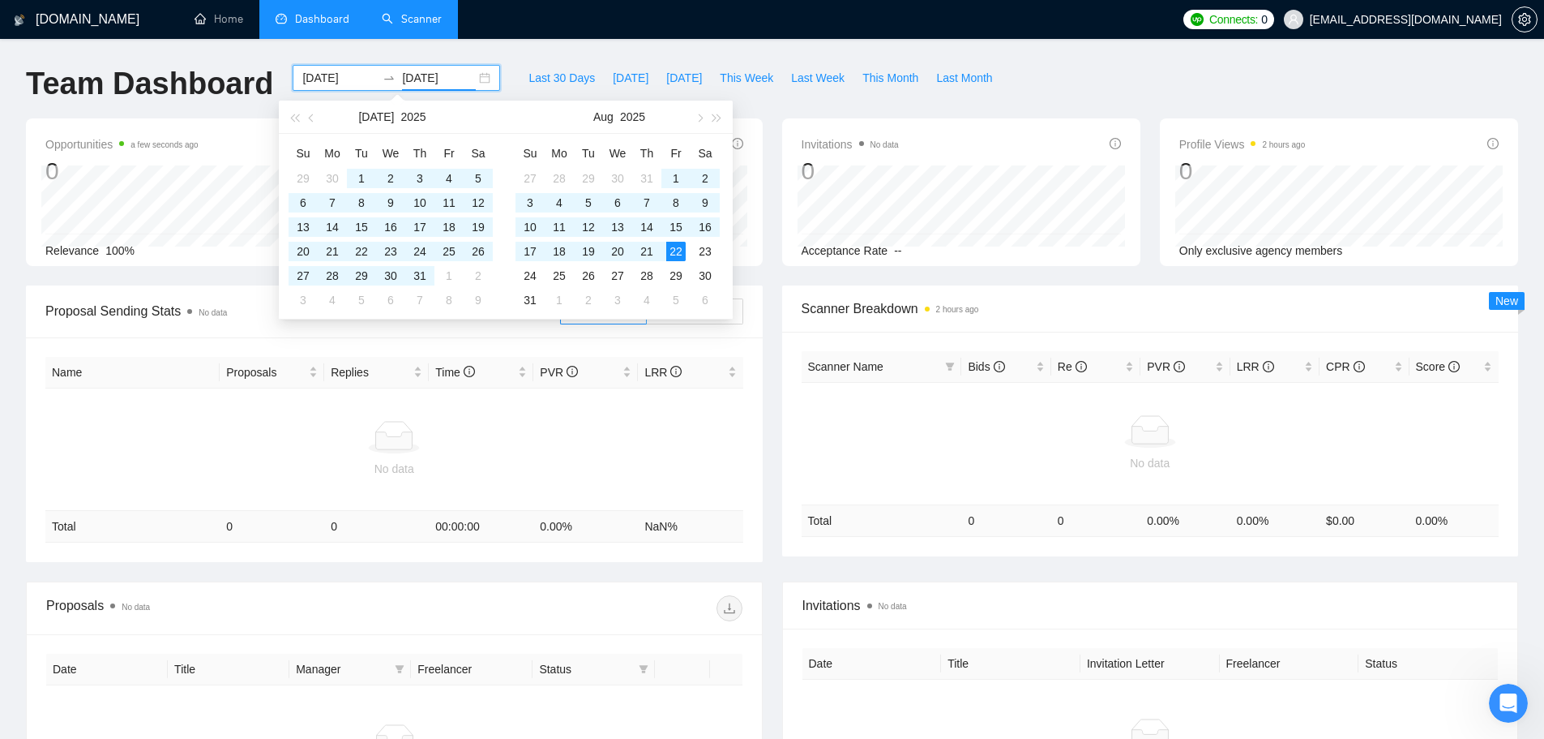
type input "[DATE]"
click at [434, 57] on div "[DOMAIN_NAME] Home Dashboard Scanner Connects: 0 [EMAIL_ADDRESS][DOMAIN_NAME] T…" at bounding box center [772, 492] width 1544 height 985
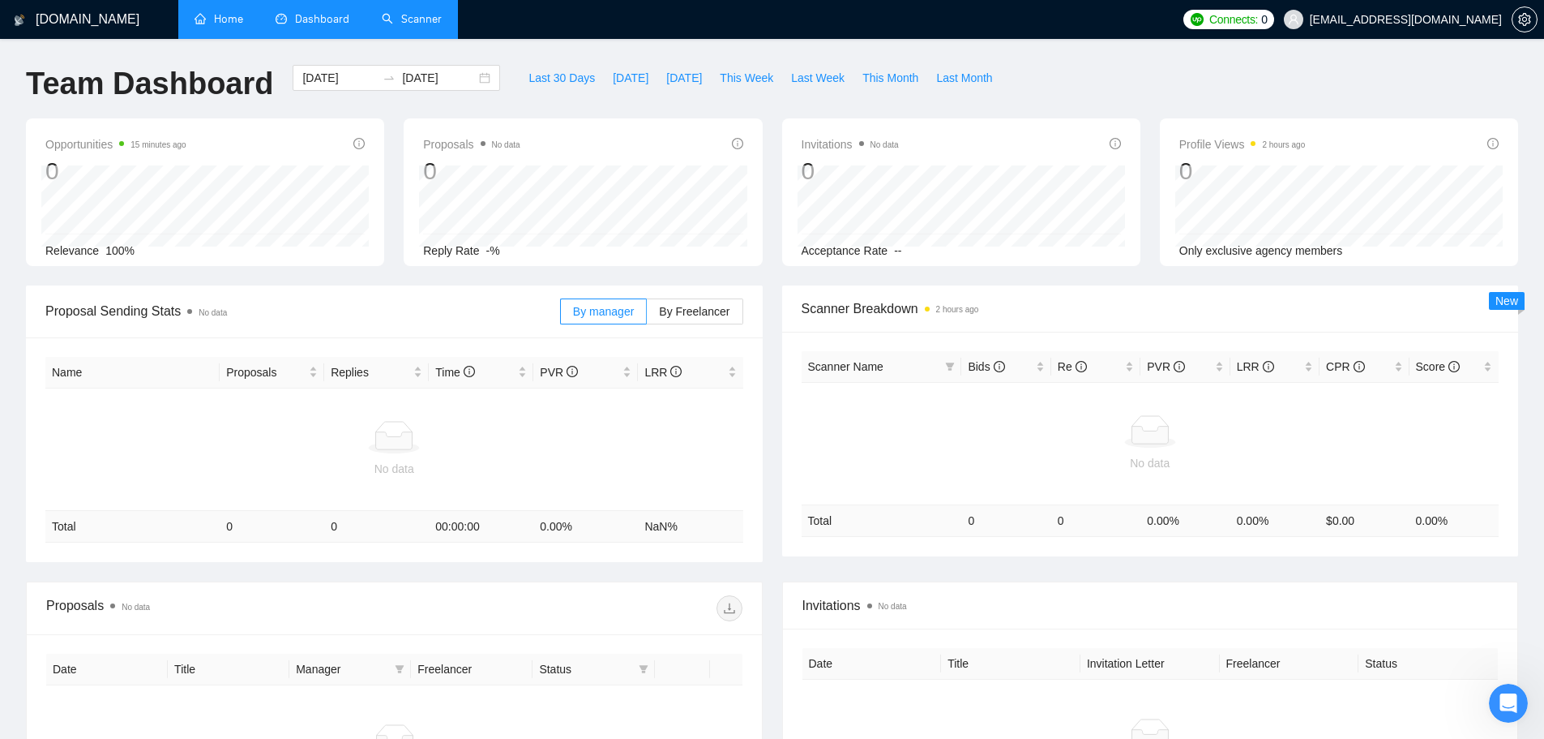
click at [205, 15] on link "Home" at bounding box center [219, 19] width 49 height 14
